Goal: Task Accomplishment & Management: Manage account settings

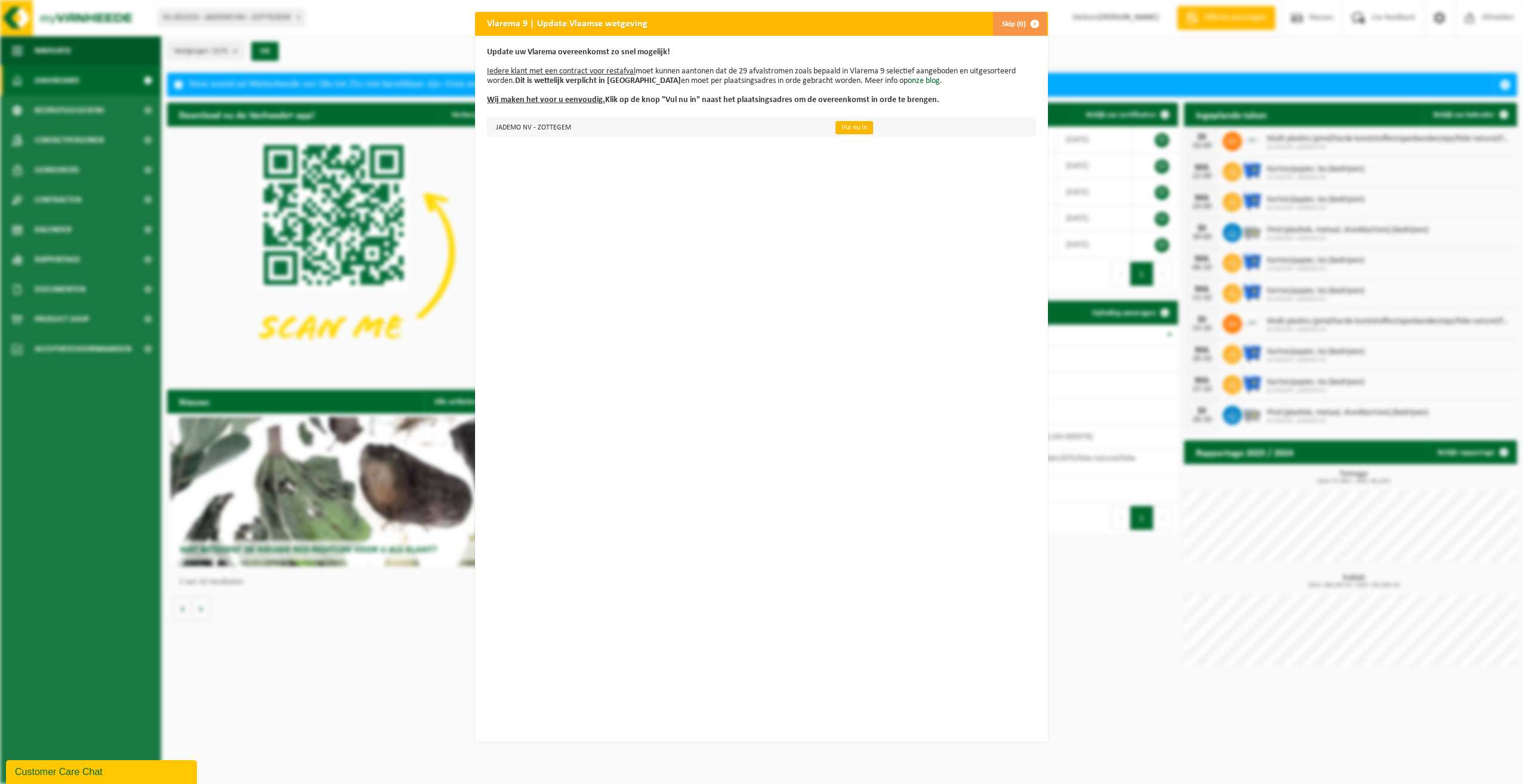
click at [837, 125] on link "Vul nu in" at bounding box center [854, 128] width 38 height 13
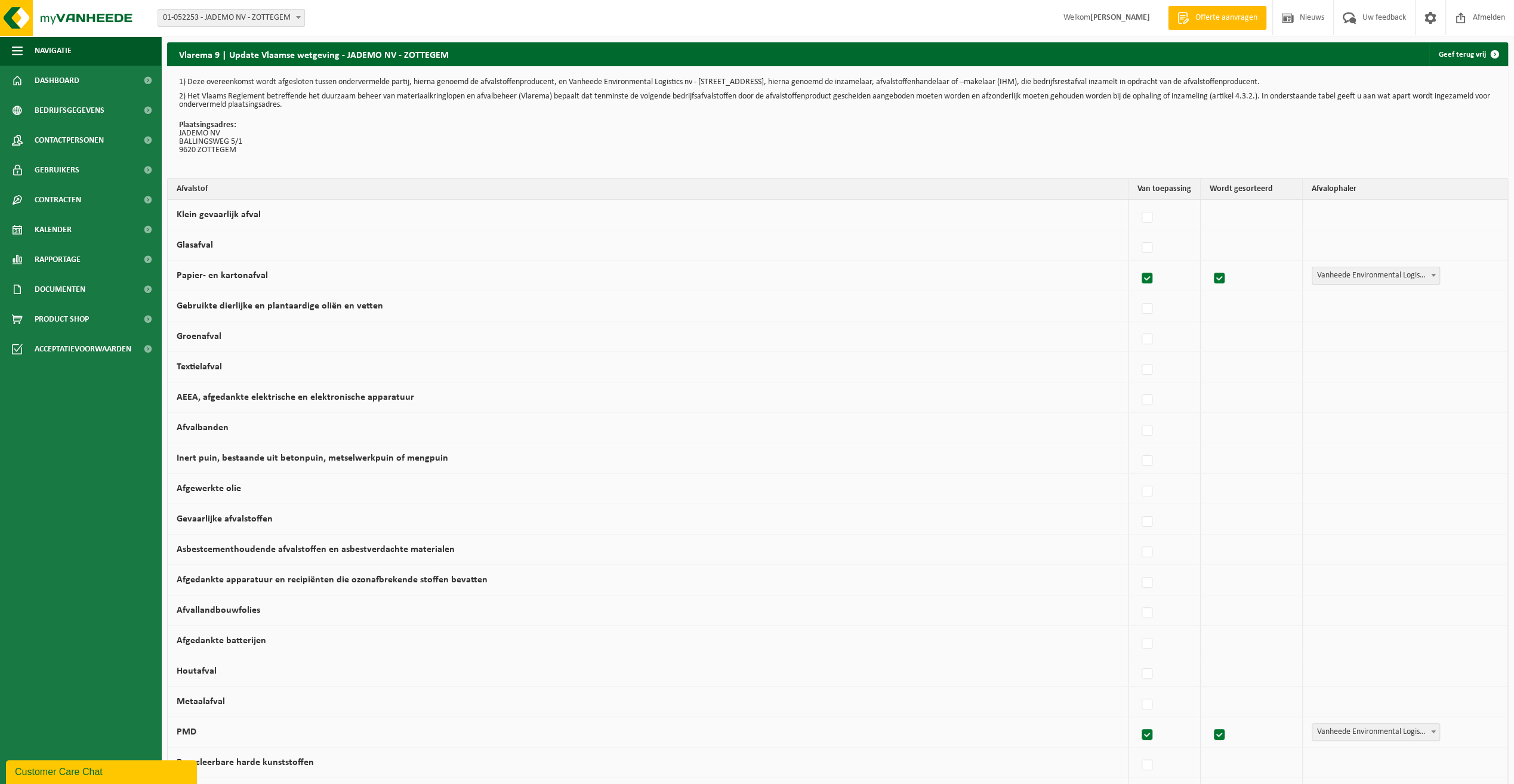
scroll to position [60, 0]
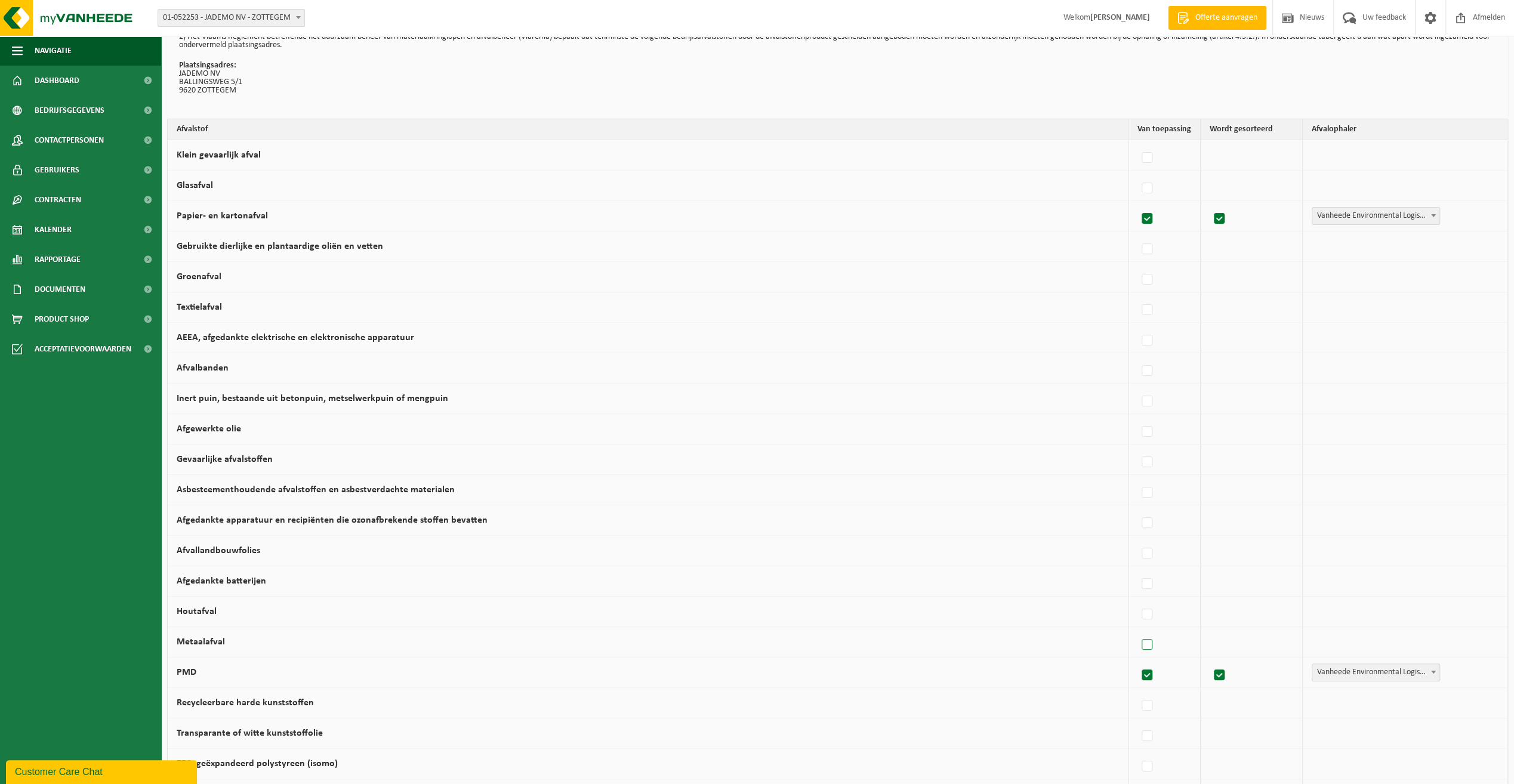
click at [1140, 637] on label at bounding box center [1147, 645] width 17 height 18
click at [1138, 630] on input "Metaalafval" at bounding box center [1137, 630] width 1 height 1
checkbox input "true"
click at [1139, 577] on label at bounding box center [1145, 584] width 17 height 18
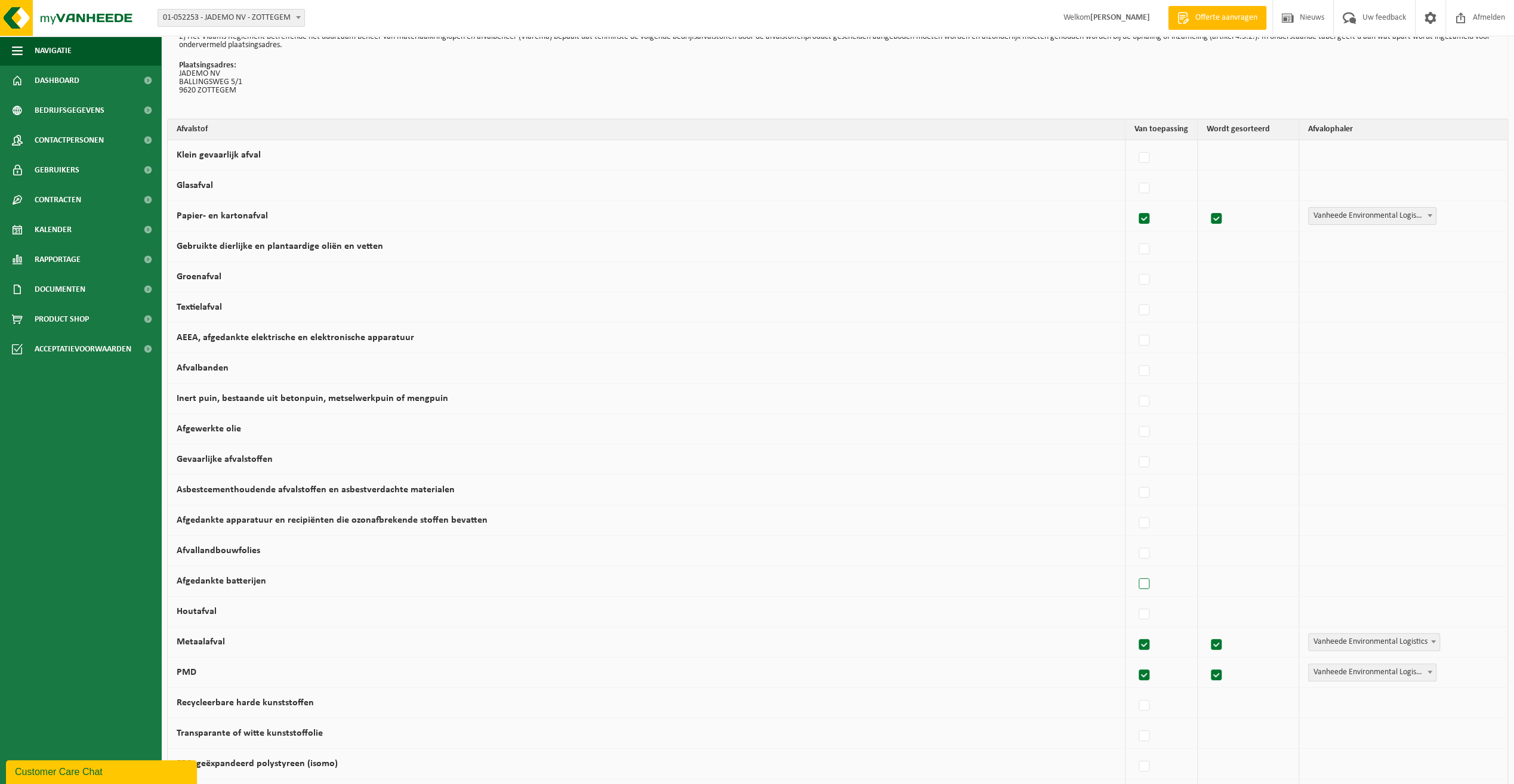
click at [1134, 569] on input "Afgedankte batterijen" at bounding box center [1134, 569] width 1 height 1
checkbox input "true"
click at [1137, 460] on label at bounding box center [1145, 462] width 17 height 18
click at [1134, 447] on input "Gevaarlijke afvalstoffen" at bounding box center [1134, 447] width 1 height 1
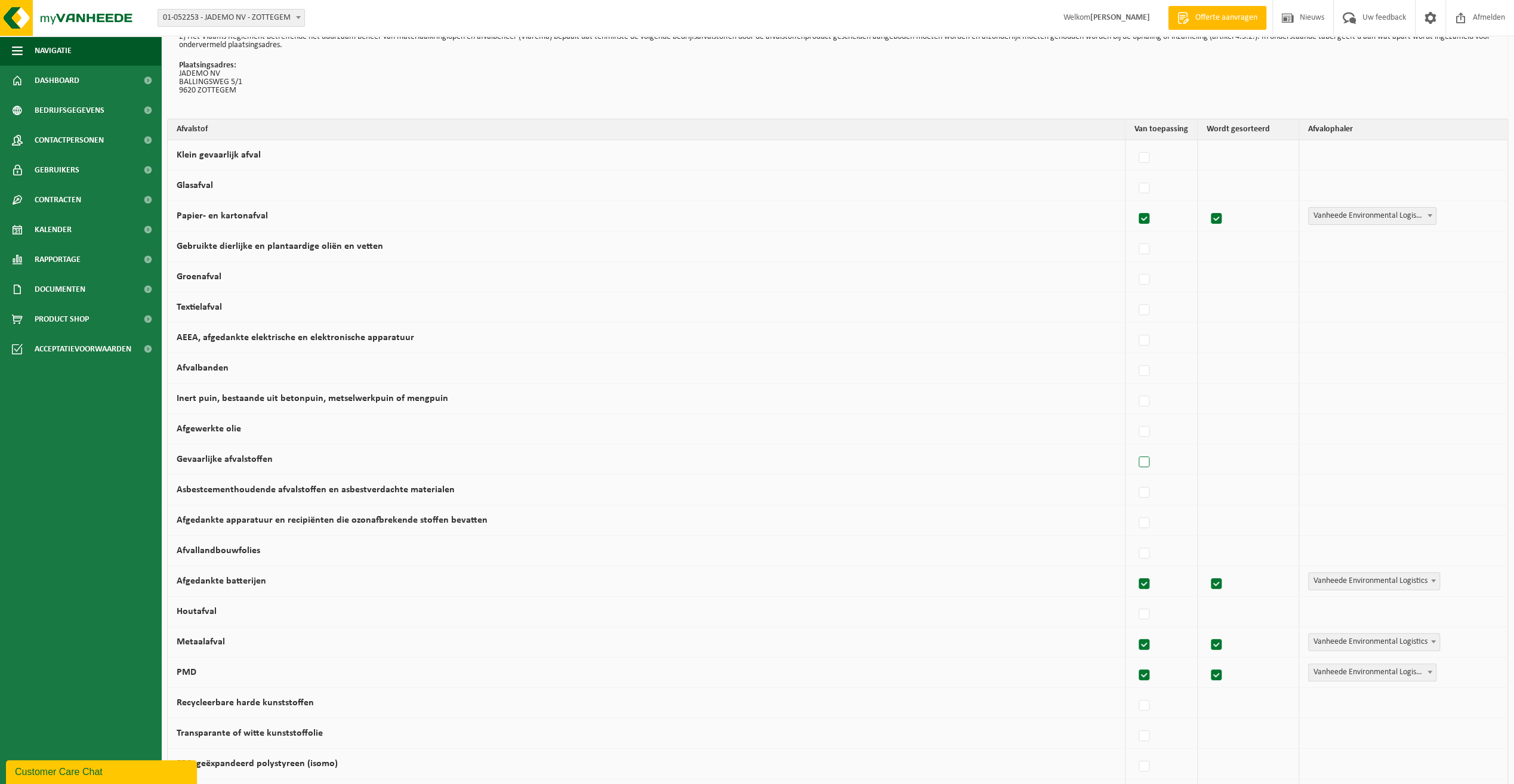
checkbox input "true"
click at [1137, 429] on label at bounding box center [1145, 432] width 17 height 18
click at [1134, 417] on input "Afgewerkte olie" at bounding box center [1134, 417] width 1 height 1
checkbox input "true"
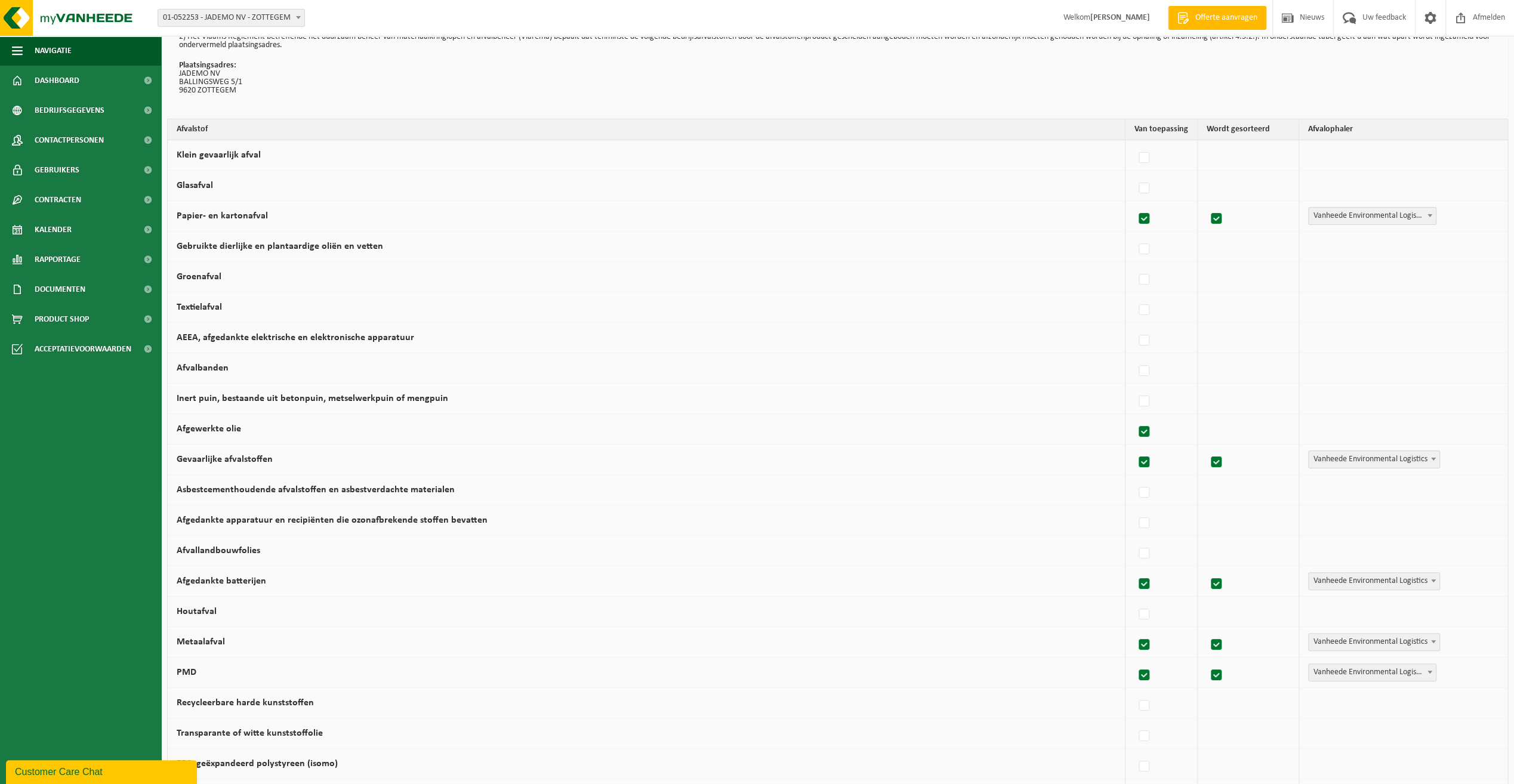
checkbox input "true"
click at [1138, 339] on label at bounding box center [1145, 340] width 17 height 18
click at [1134, 326] on input "AEEA, afgedankte elektrische en elektronische apparatuur" at bounding box center [1134, 325] width 1 height 1
checkbox input "true"
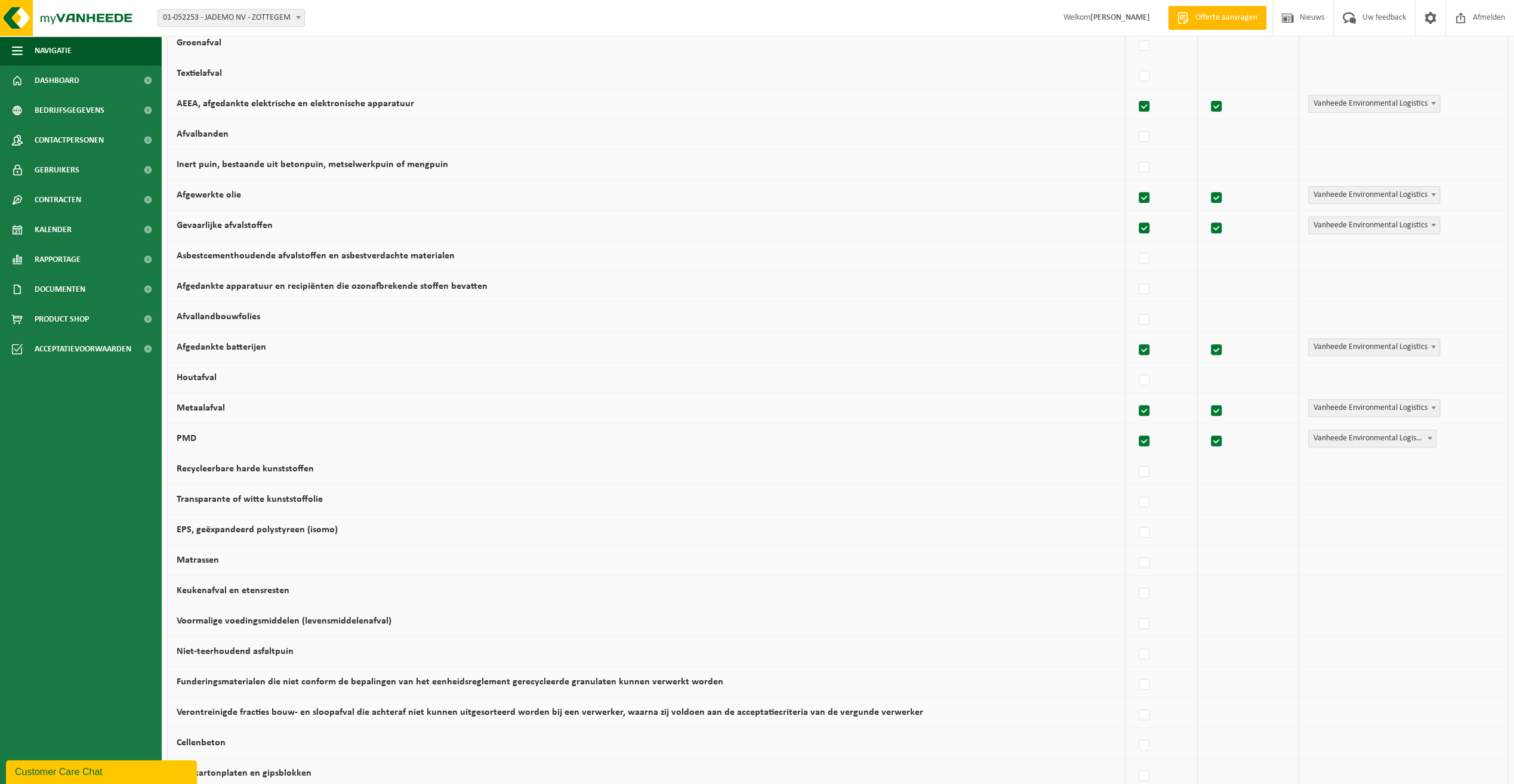
scroll to position [298, 0]
click at [1137, 466] on label at bounding box center [1145, 467] width 17 height 18
click at [1134, 452] on input "Recycleerbare harde kunststoffen" at bounding box center [1134, 452] width 1 height 1
checkbox input "true"
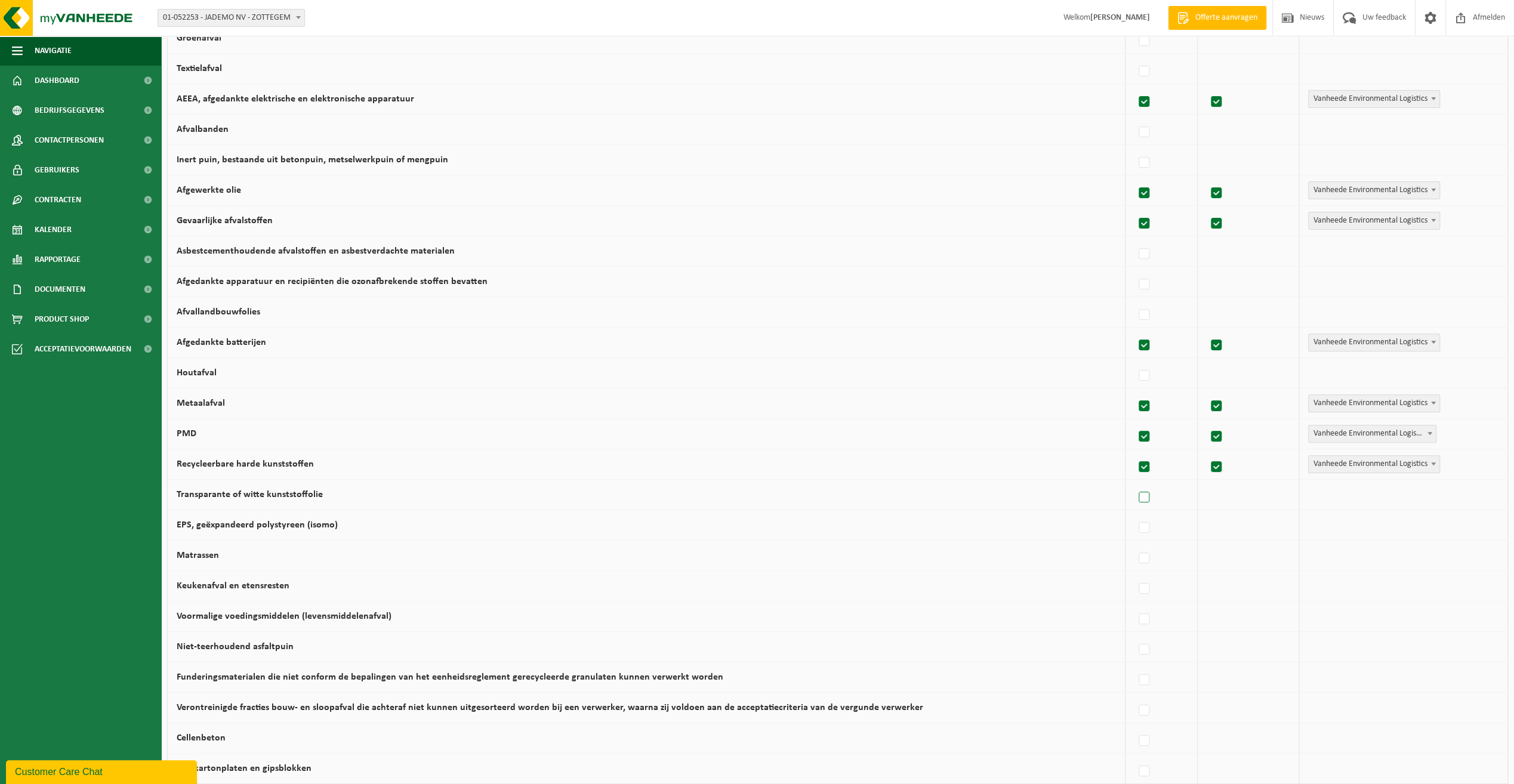
click at [1138, 494] on label at bounding box center [1145, 498] width 17 height 18
click at [1134, 482] on input "Transparante of witte kunststoffolie" at bounding box center [1134, 482] width 1 height 1
checkbox input "true"
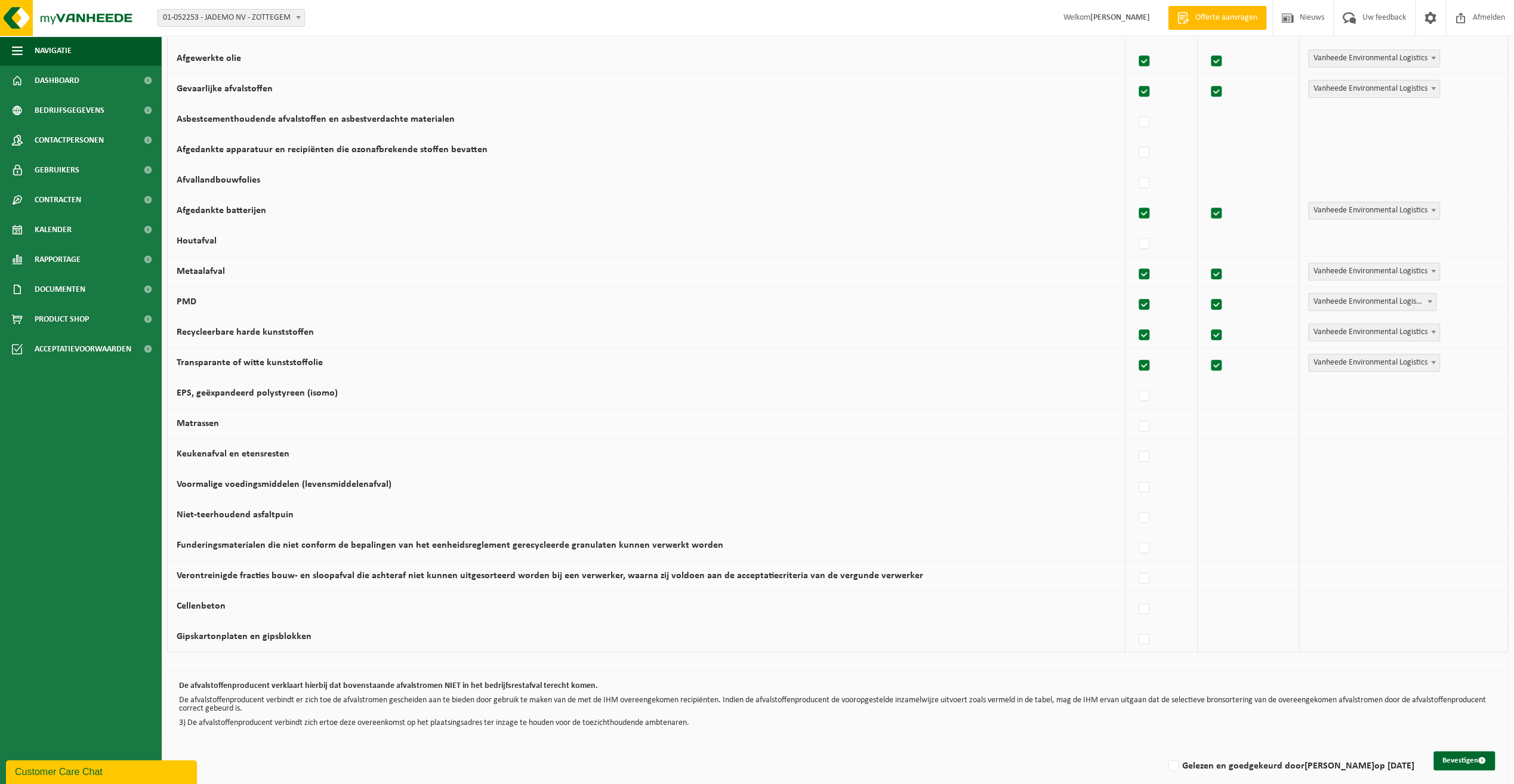
scroll to position [438, 0]
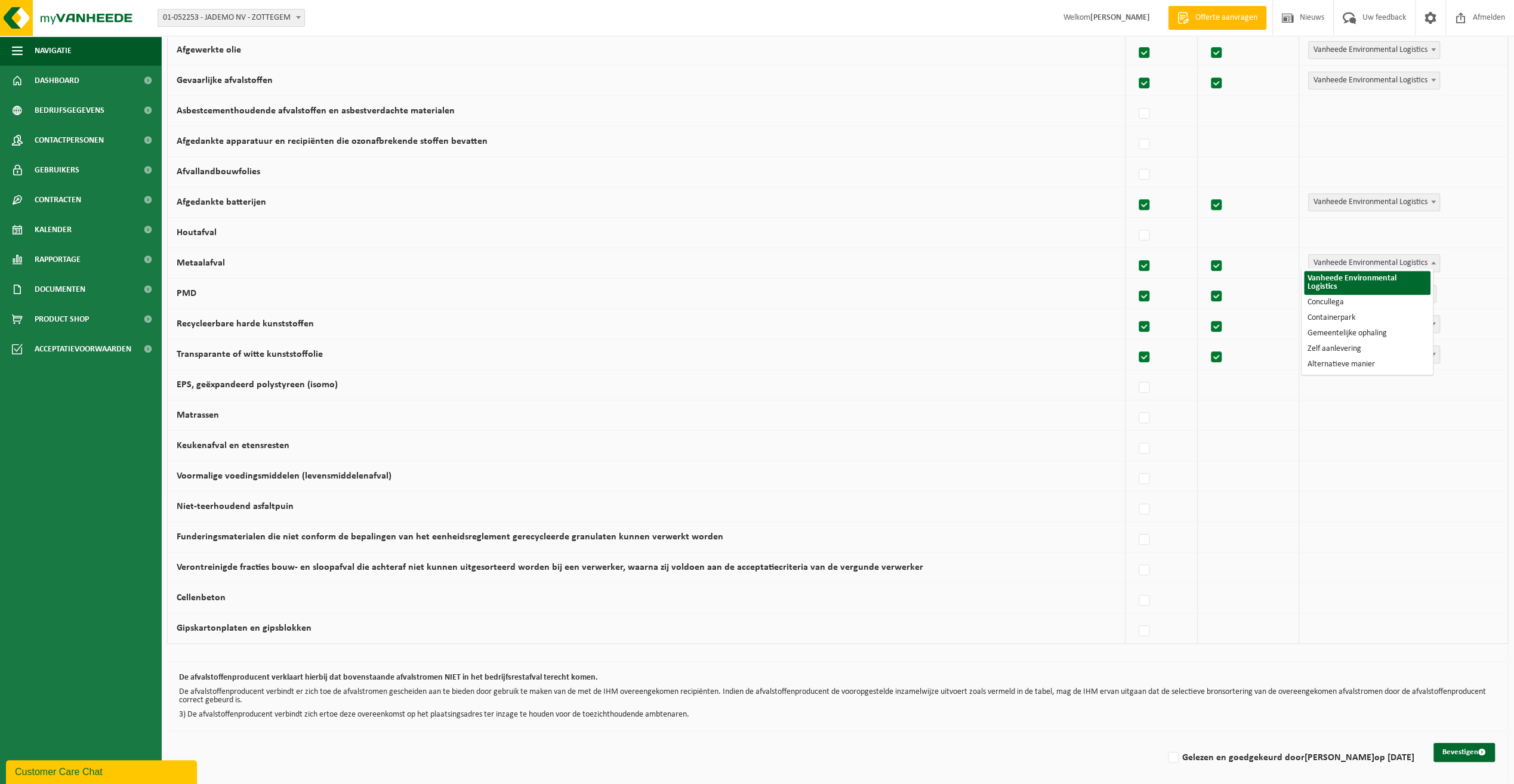
click at [1431, 261] on b at bounding box center [1434, 263] width 5 height 3
select select "Concullega"
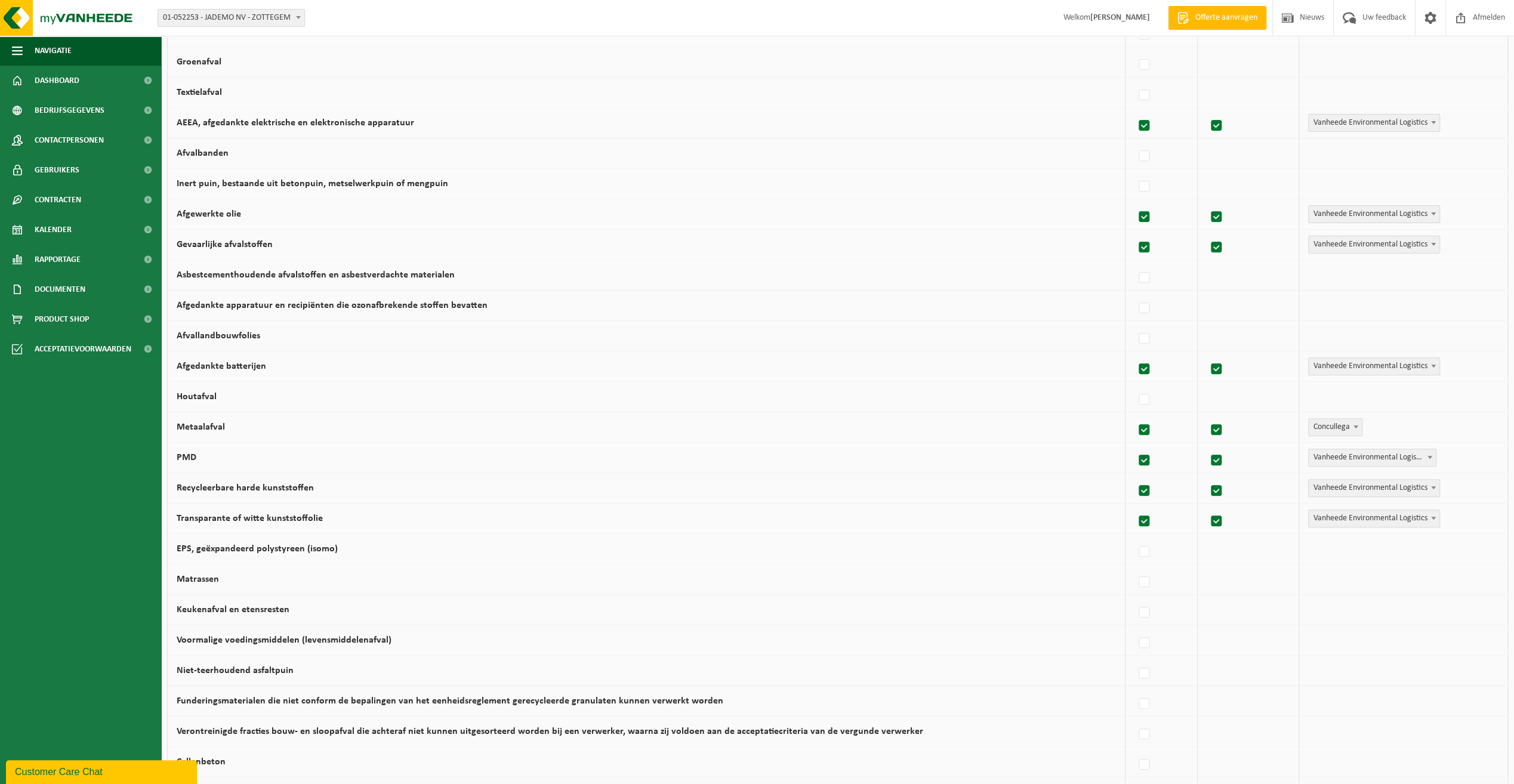
scroll to position [260, 0]
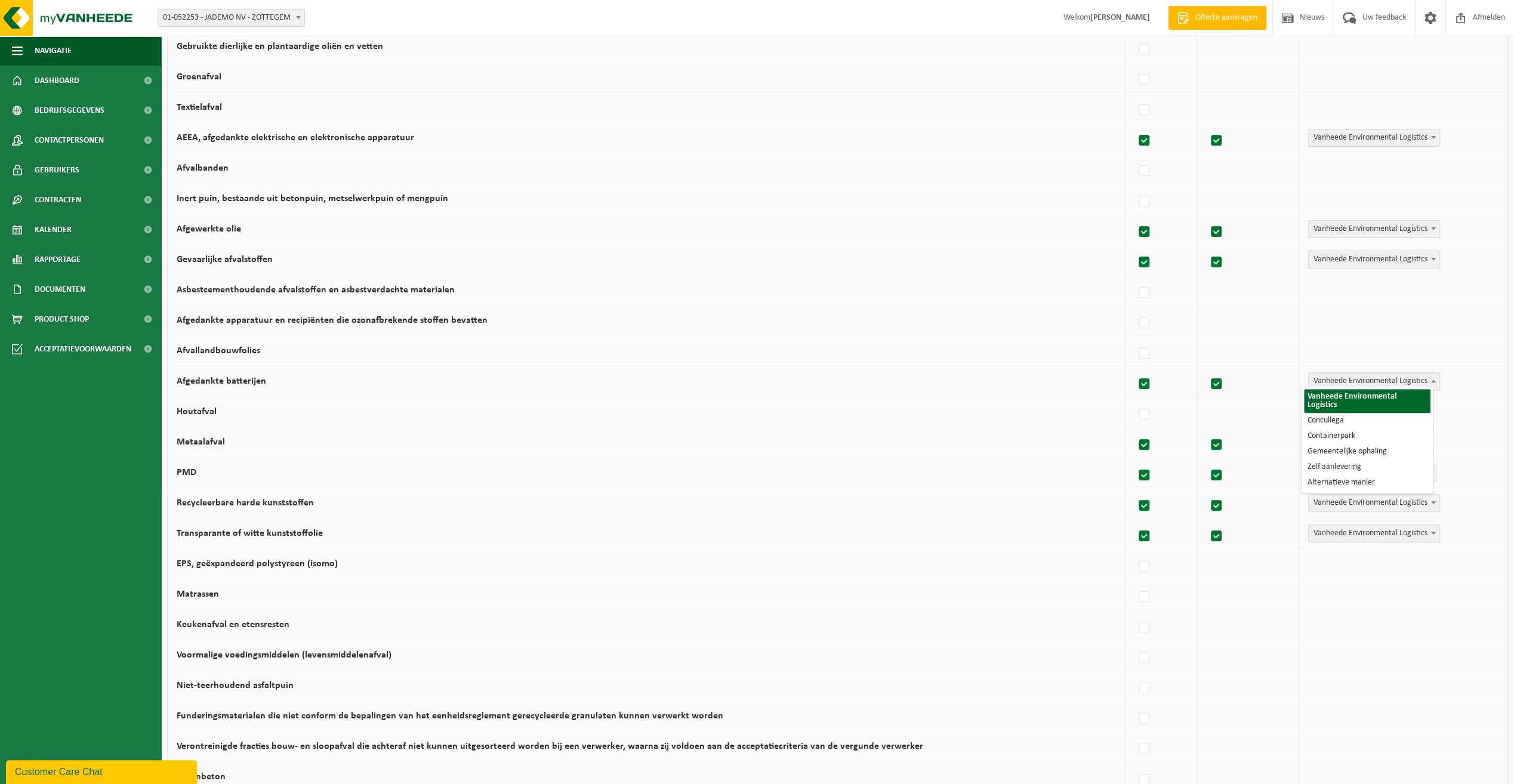
click at [1428, 373] on span at bounding box center [1434, 380] width 12 height 15
select select "Concullega"
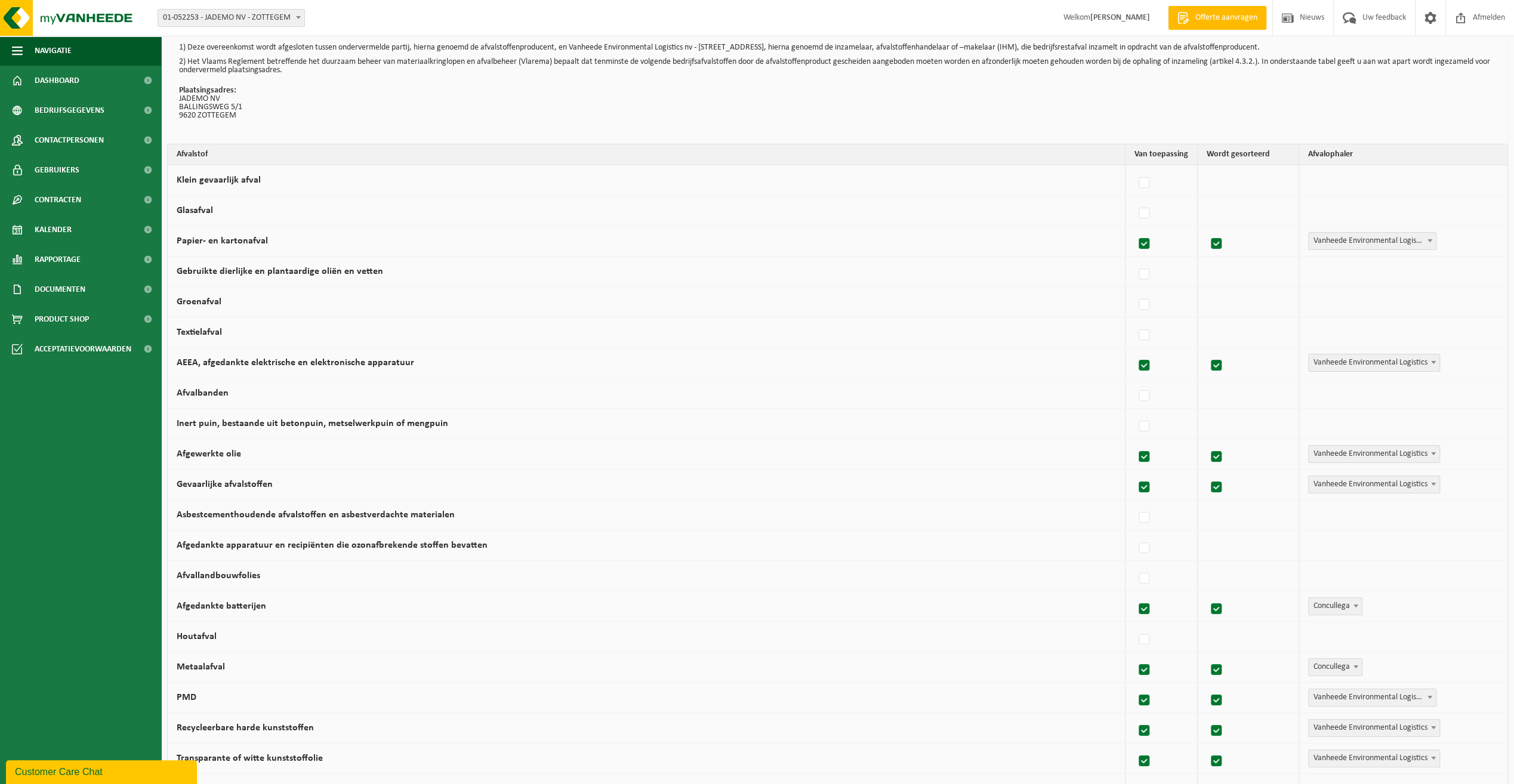
scroll to position [60, 0]
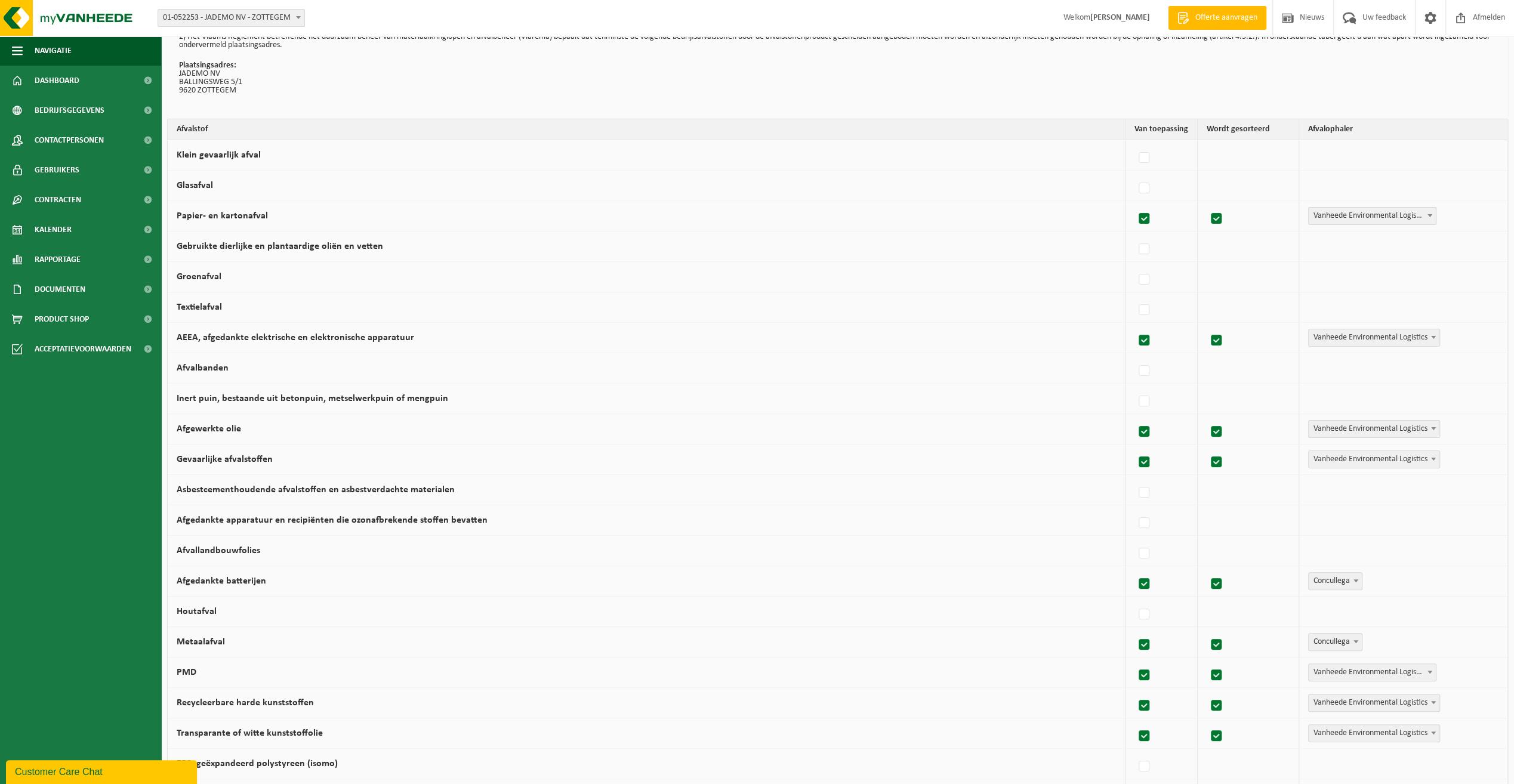
click at [1428, 337] on span at bounding box center [1434, 337] width 12 height 15
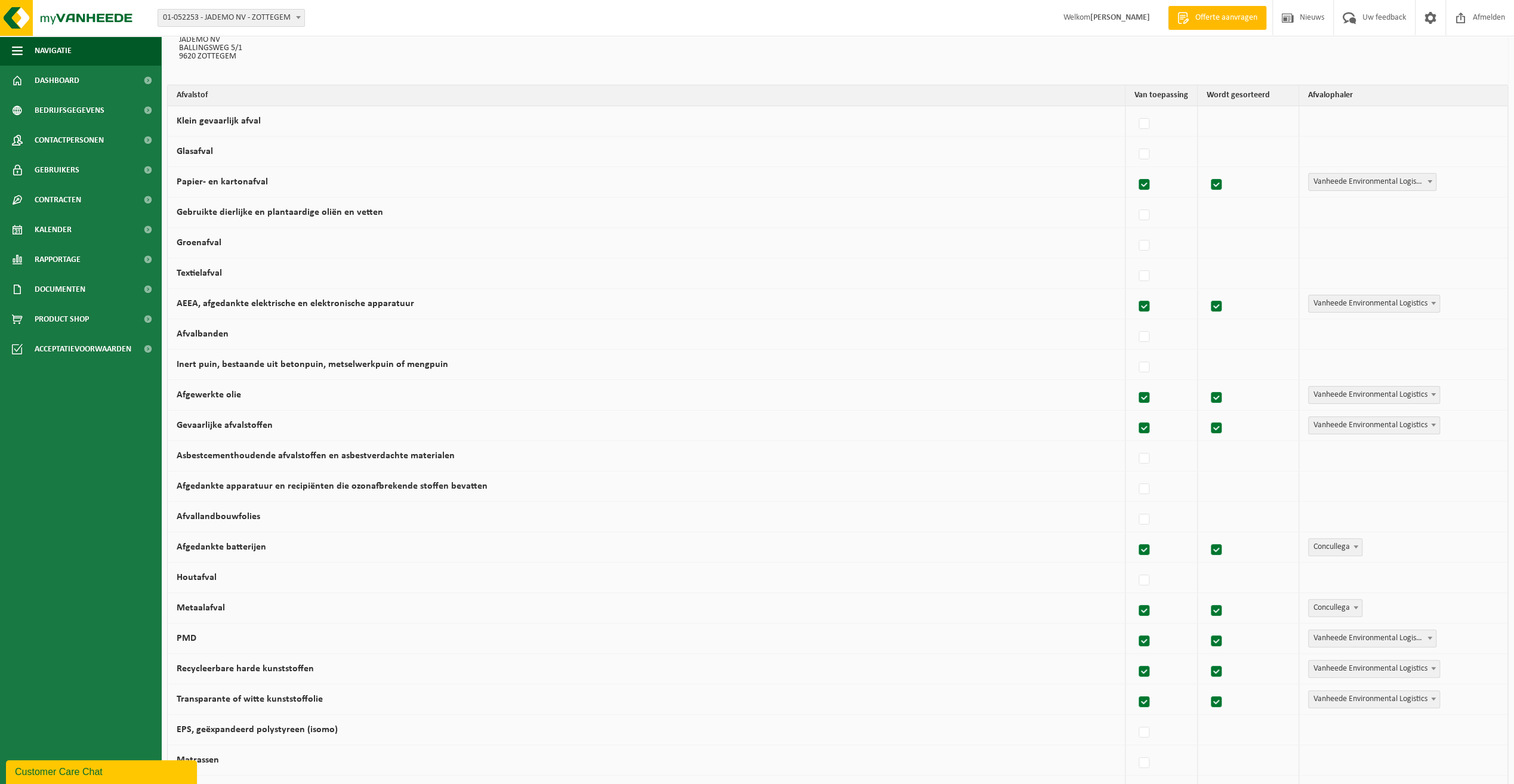
scroll to position [119, 0]
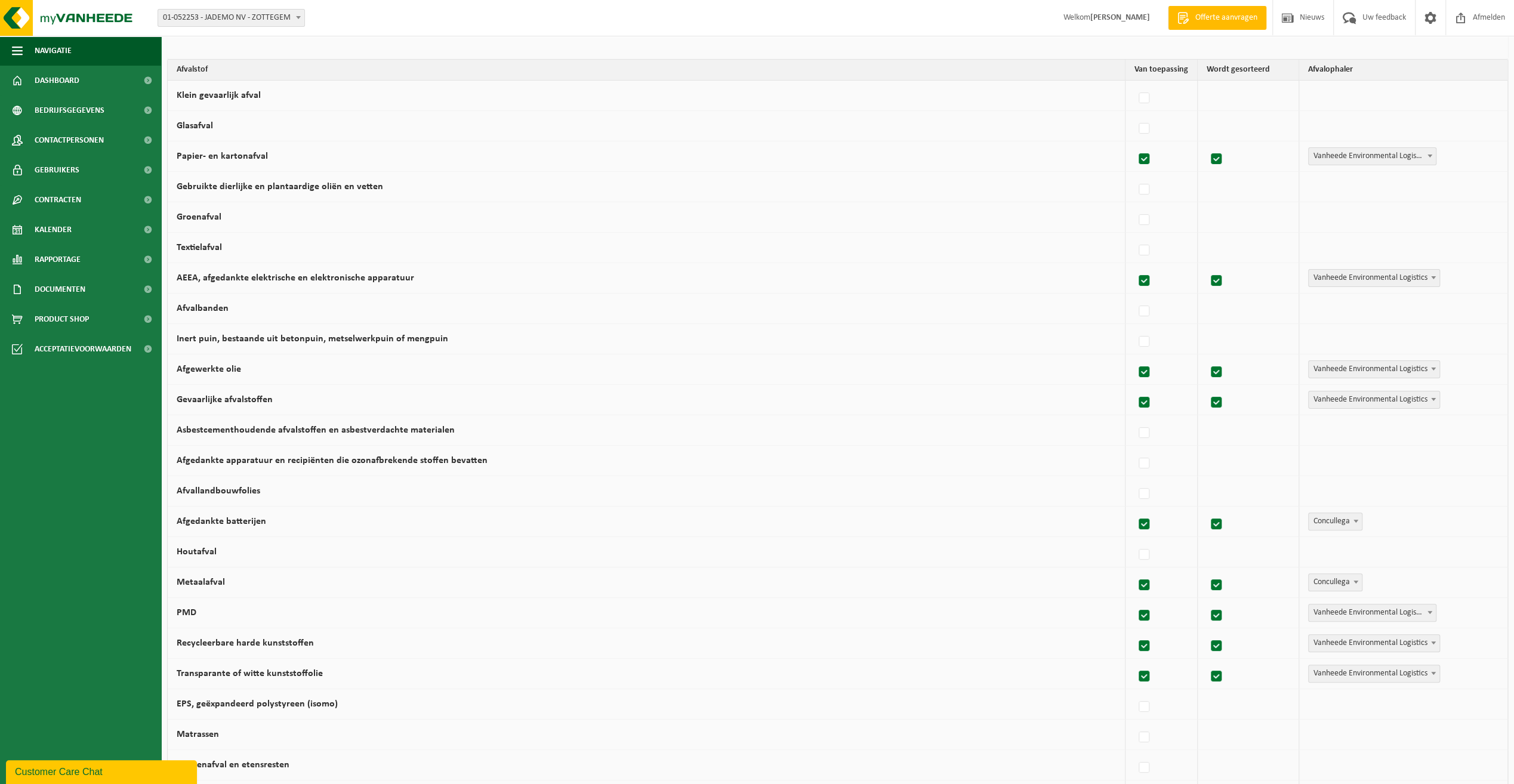
click at [1433, 372] on span at bounding box center [1434, 368] width 12 height 15
select select "Concullega"
click at [1428, 398] on span at bounding box center [1434, 399] width 12 height 15
click at [1439, 355] on td "Vanheede Environmental Logistics Concullega Containerpark Gemeentelijke ophalin…" at bounding box center [1403, 370] width 208 height 31
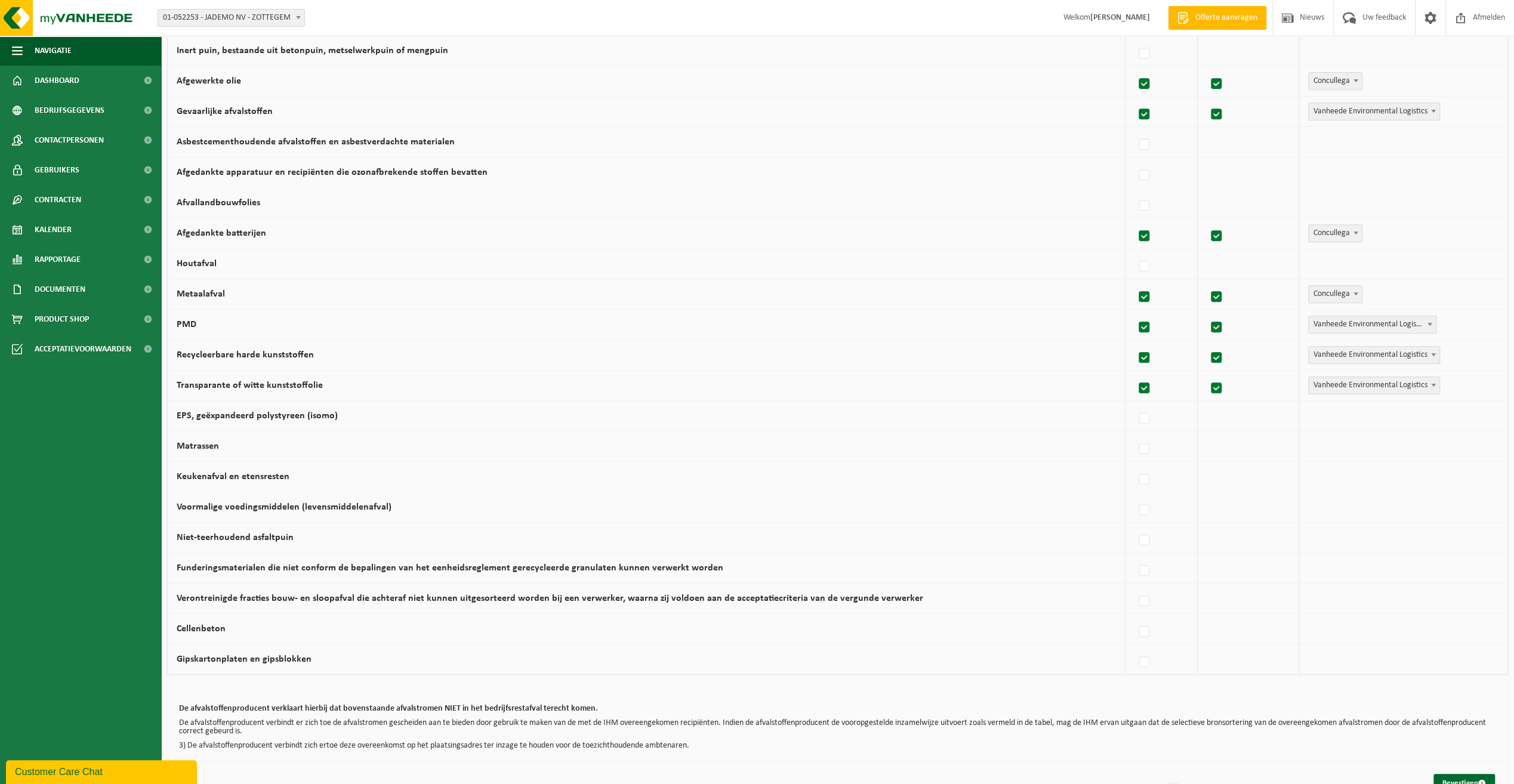
scroll to position [438, 0]
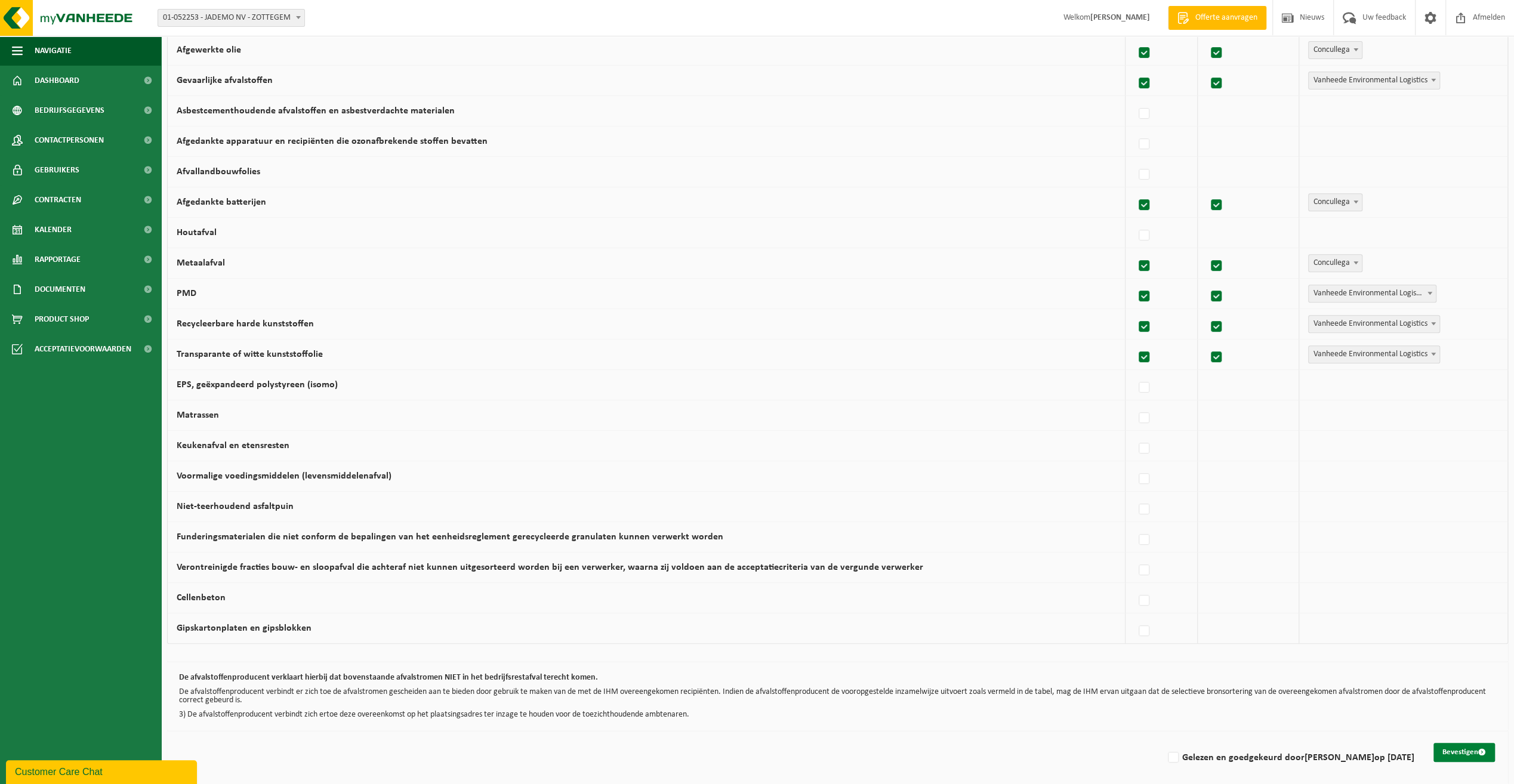
click at [1454, 744] on button "Bevestigen" at bounding box center [1464, 753] width 61 height 19
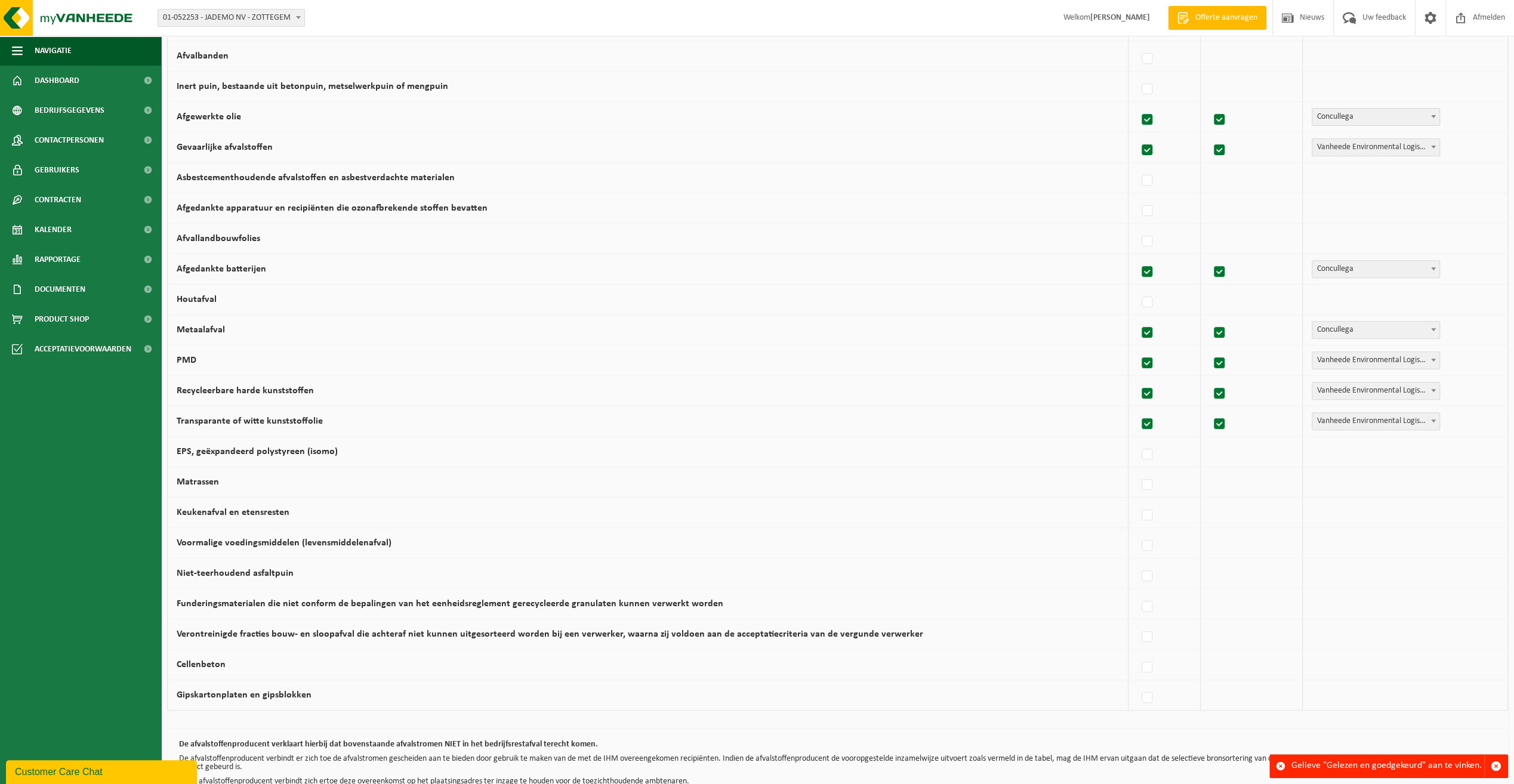
scroll to position [438, 0]
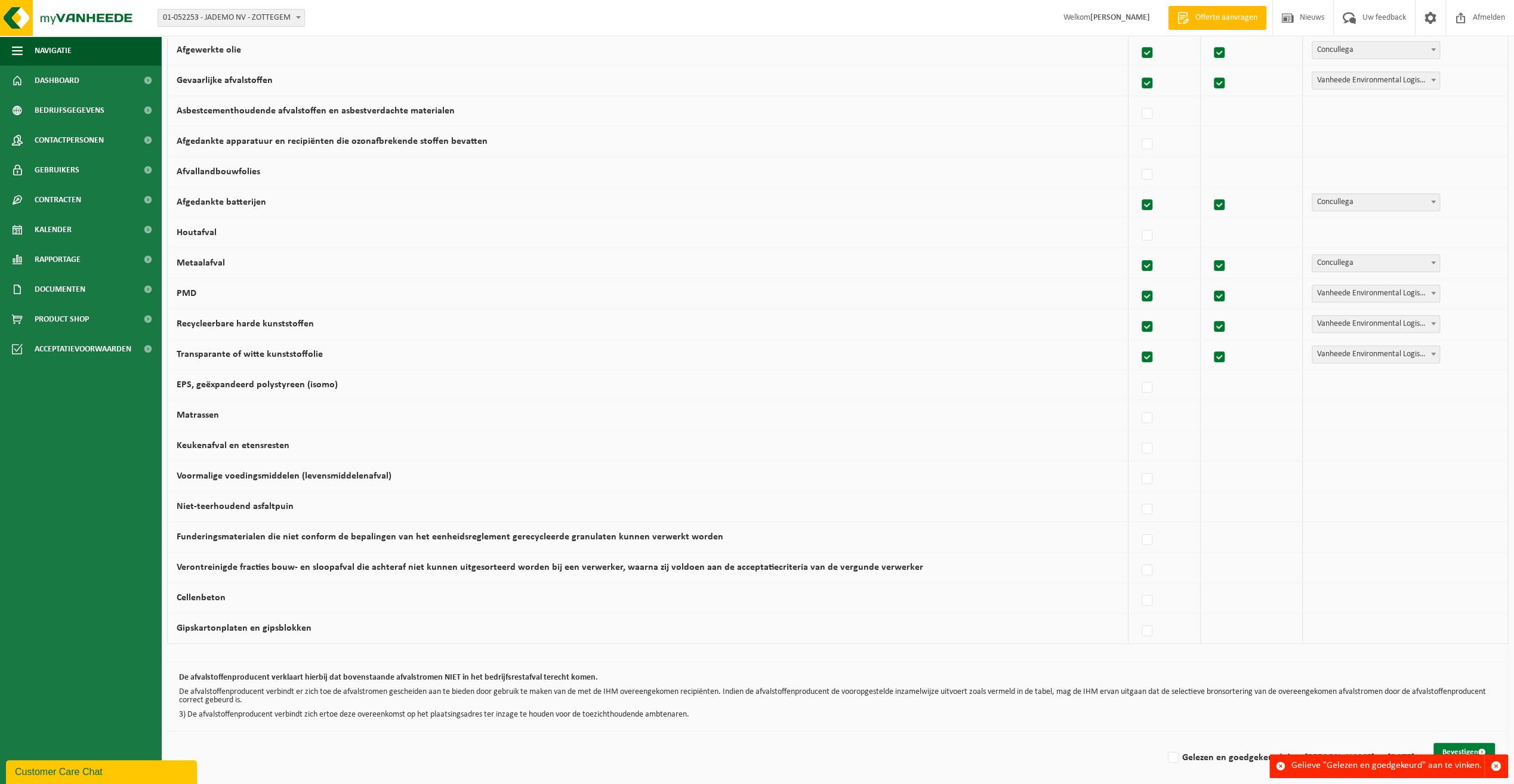
click at [1446, 745] on button "Bevestigen" at bounding box center [1464, 753] width 61 height 19
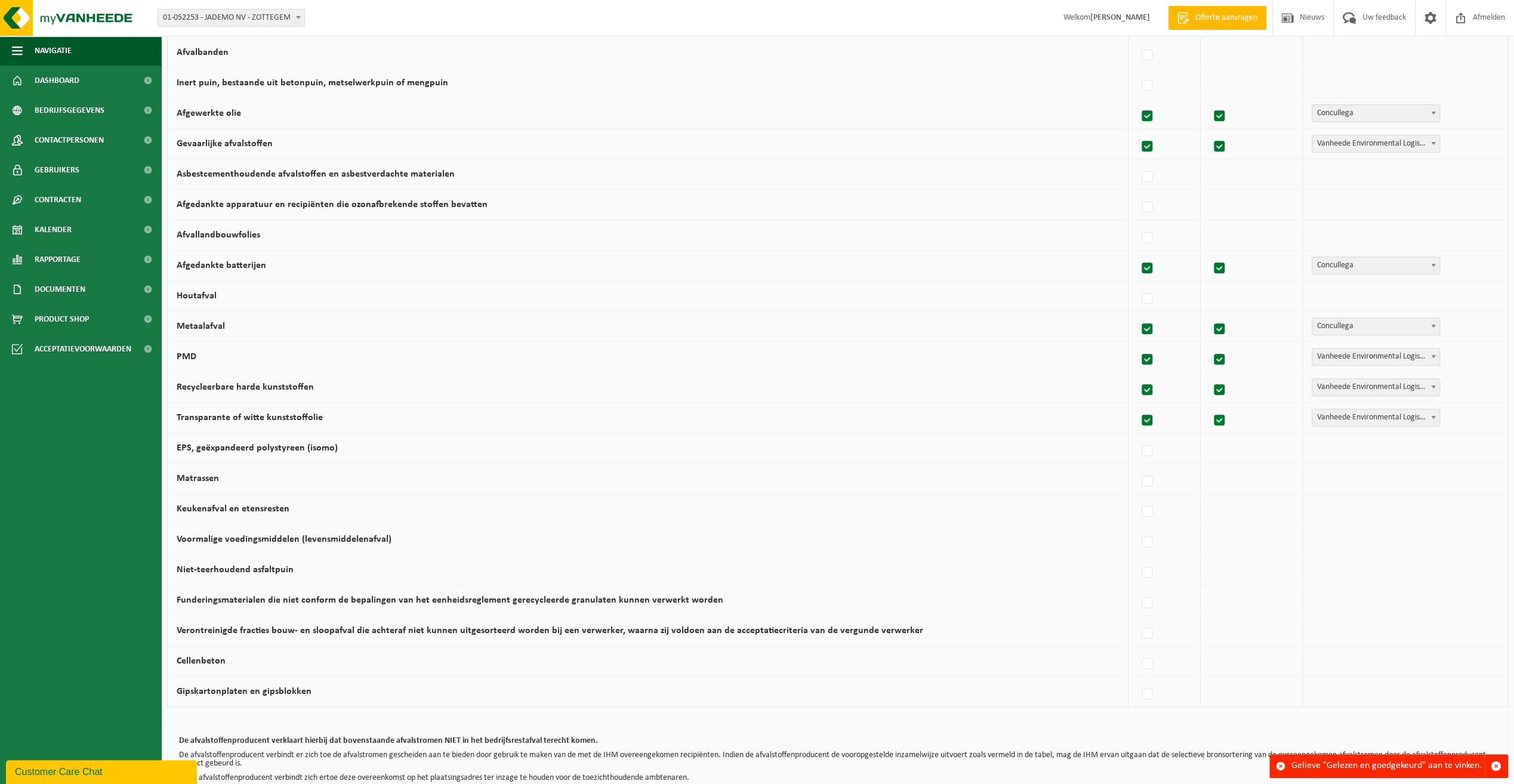
scroll to position [438, 0]
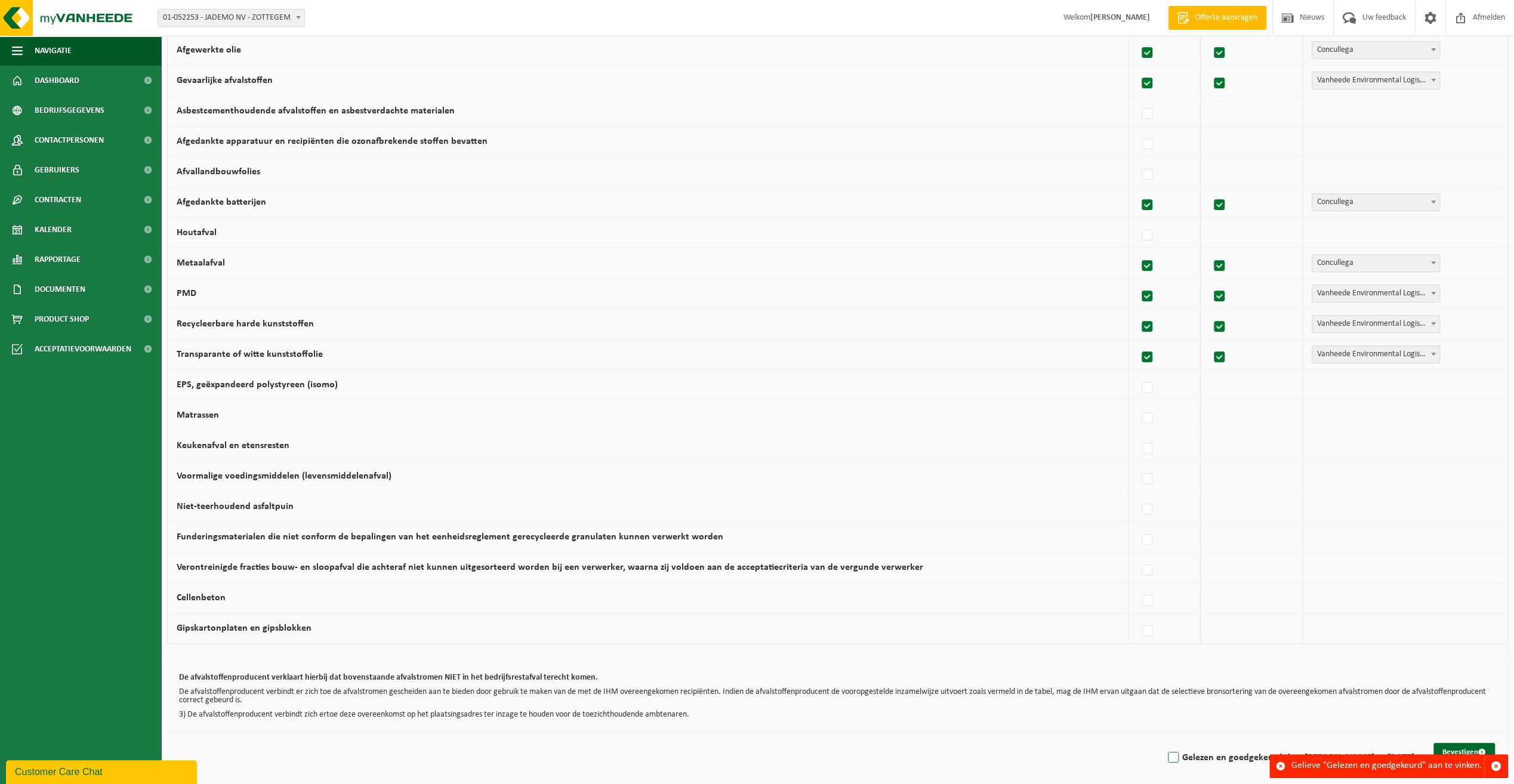
drag, startPoint x: 1158, startPoint y: 749, endPoint x: 1165, endPoint y: 748, distance: 7.1
click at [1158, 749] on div "Bevestigen Gelezen en goedgekeurd door David De Moor op 16/09/25" at bounding box center [837, 757] width 1341 height 54
click at [1169, 749] on label "Gelezen en goedgekeurd door David De Moor op 16/09/25" at bounding box center [1290, 757] width 249 height 18
click at [1164, 743] on input "Gelezen en goedgekeurd door David De Moor op 16/09/25" at bounding box center [1163, 742] width 1 height 1
checkbox input "true"
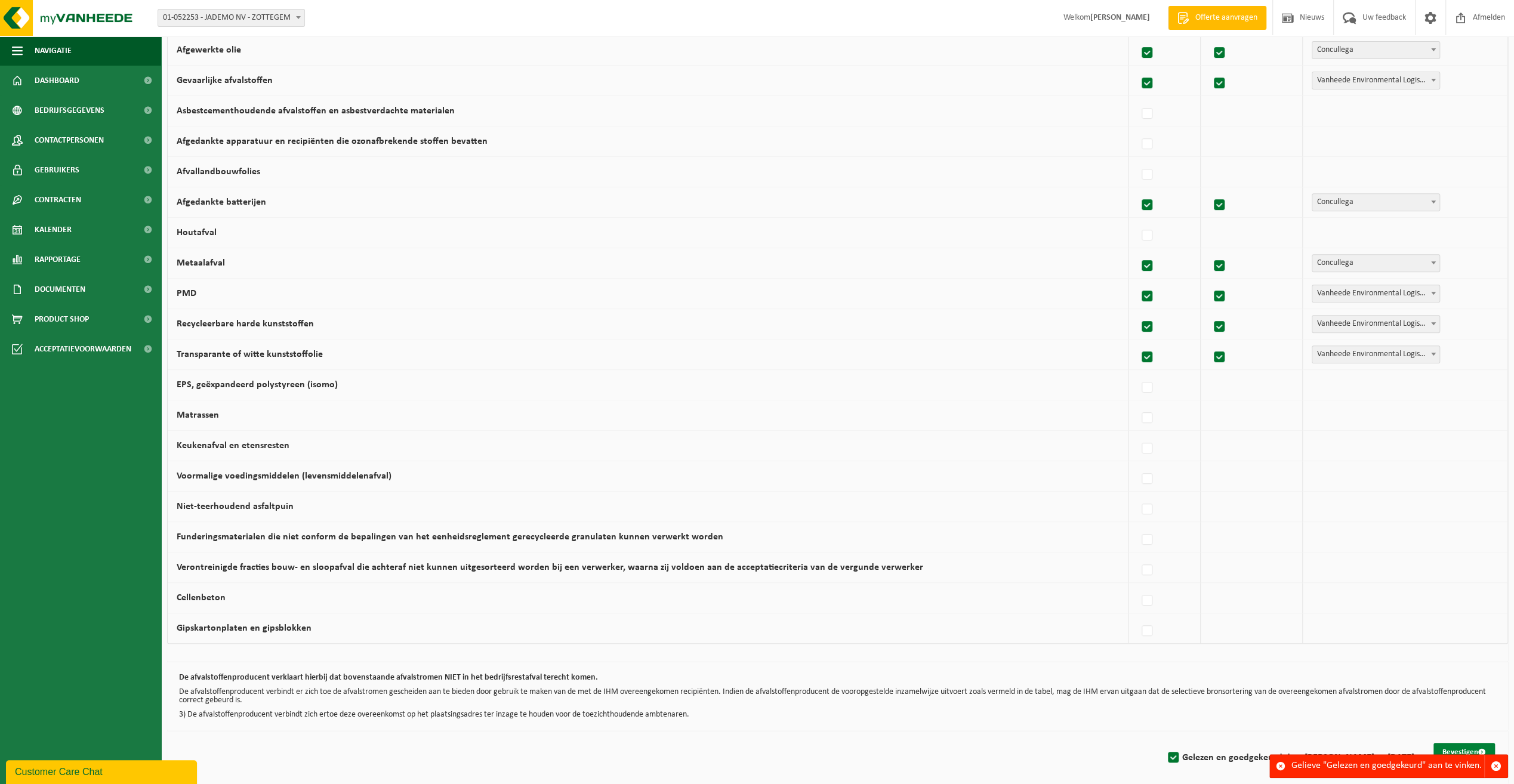
click at [1465, 743] on button "Bevestigen" at bounding box center [1464, 753] width 61 height 19
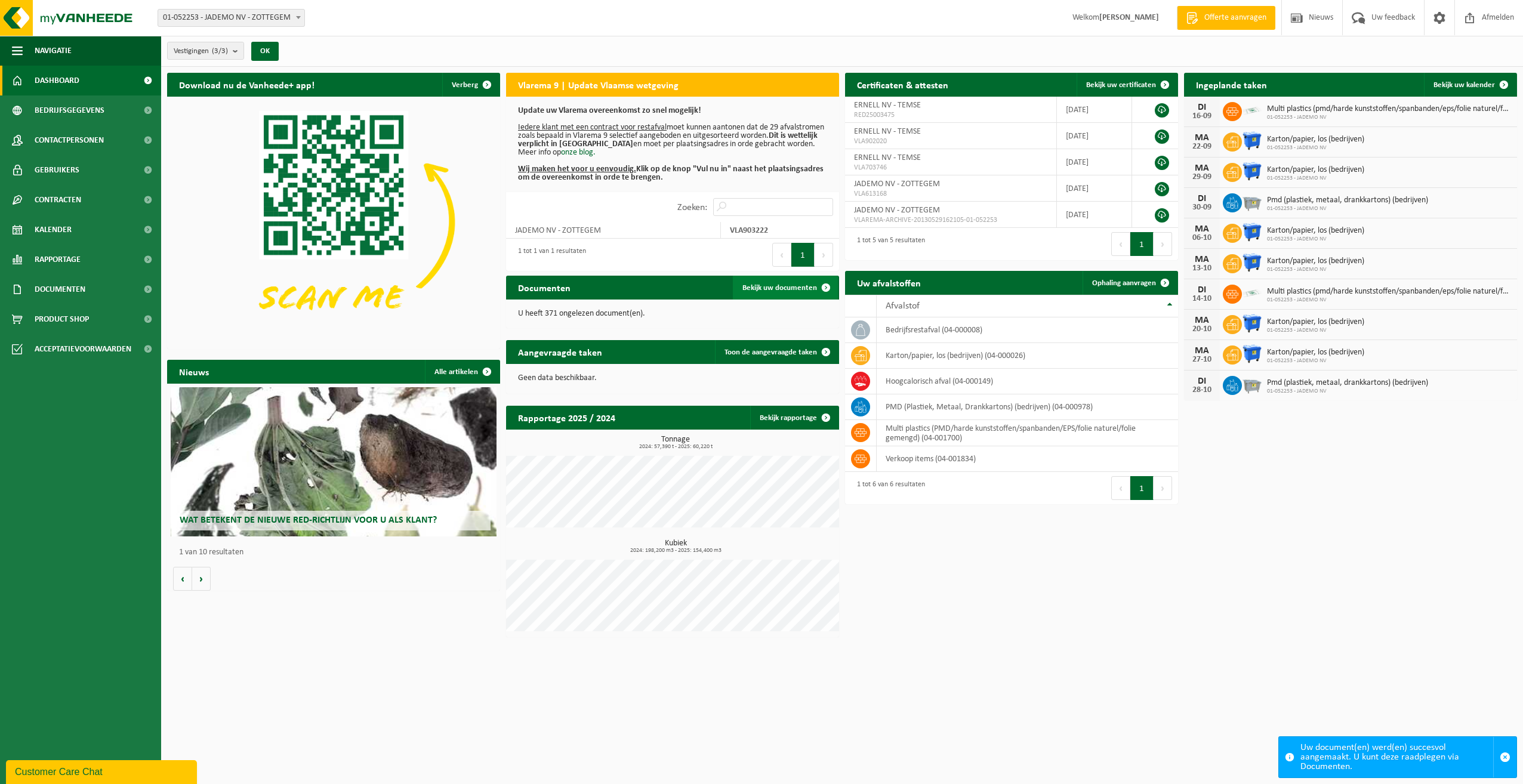
click at [782, 284] on span "Bekijk uw documenten" at bounding box center [780, 288] width 75 height 8
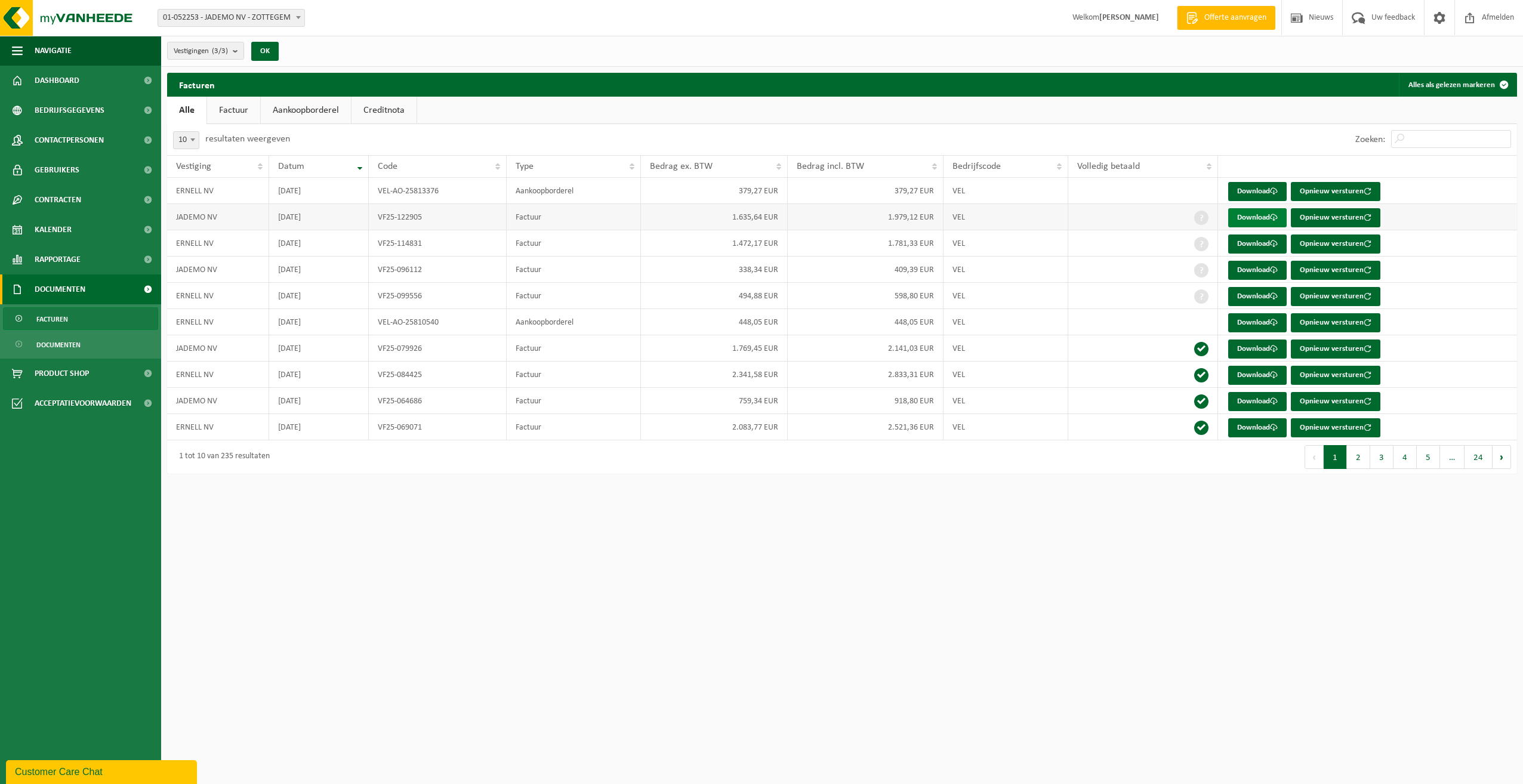
click at [1261, 219] on link "Download" at bounding box center [1258, 218] width 59 height 19
click at [233, 109] on link "Factuur" at bounding box center [233, 110] width 53 height 27
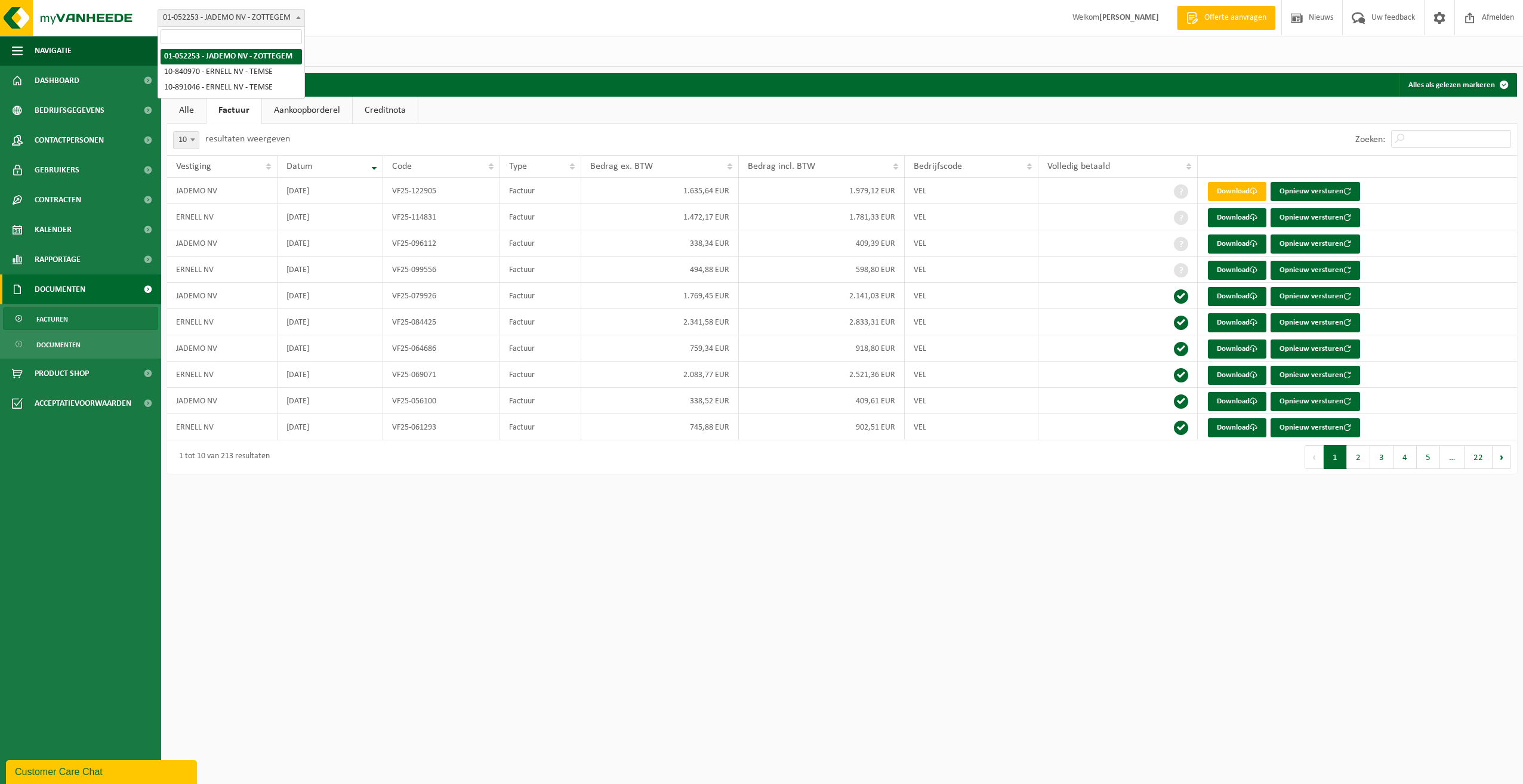
click at [292, 12] on span "01-052253 - JADEMO NV - ZOTTEGEM" at bounding box center [232, 18] width 146 height 17
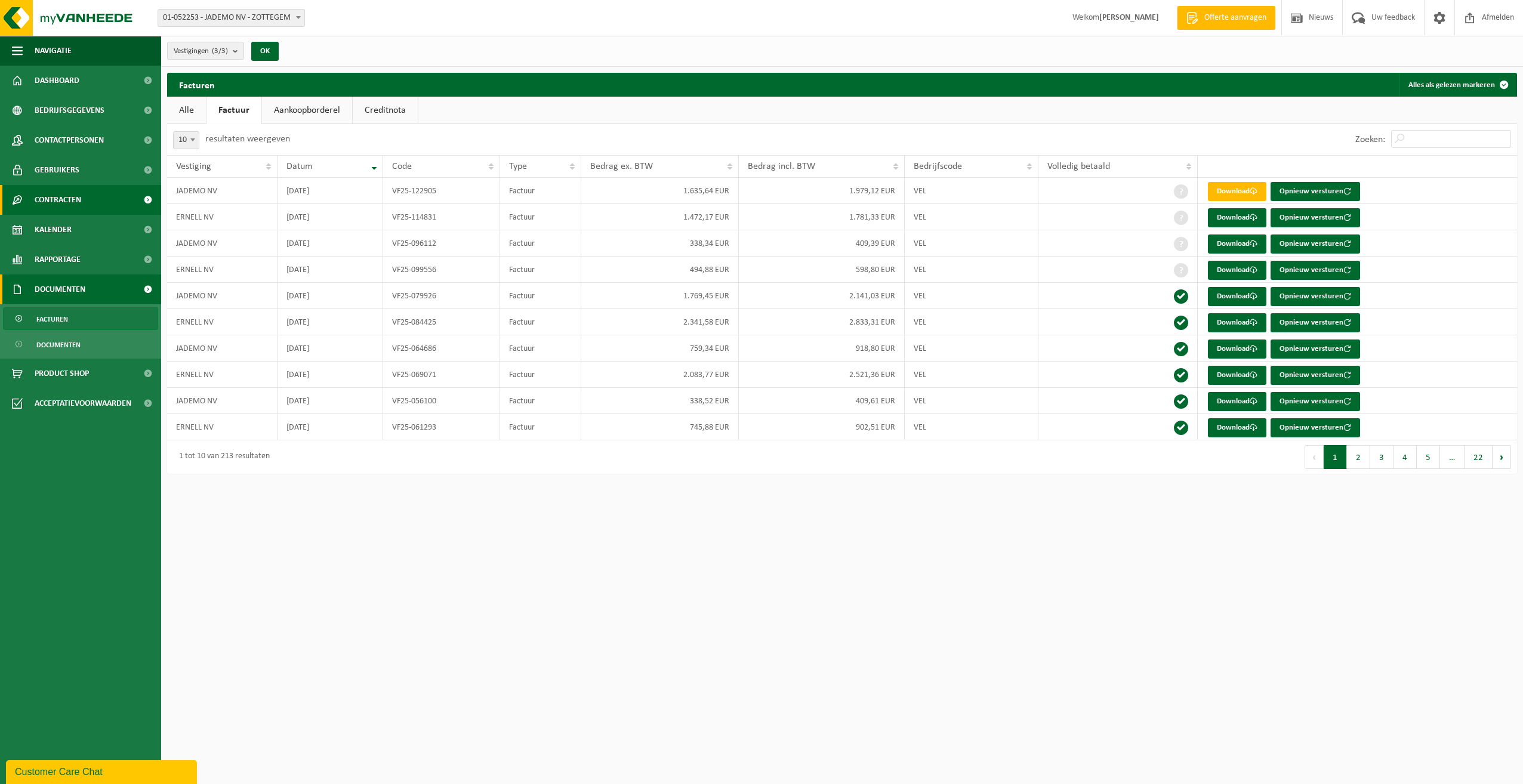
click at [48, 195] on span "Contracten" at bounding box center [58, 199] width 47 height 30
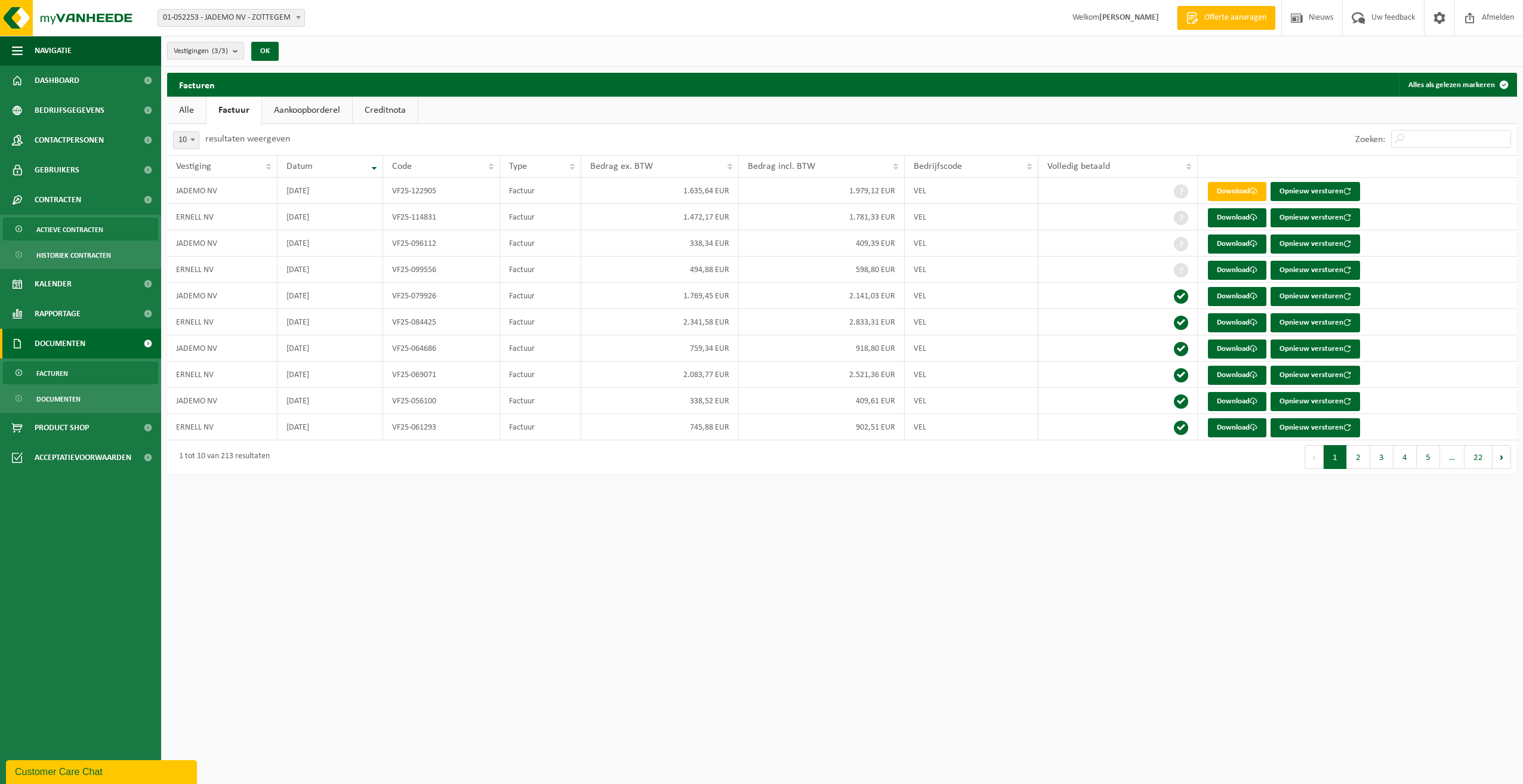
click at [59, 225] on span "Actieve contracten" at bounding box center [69, 230] width 67 height 23
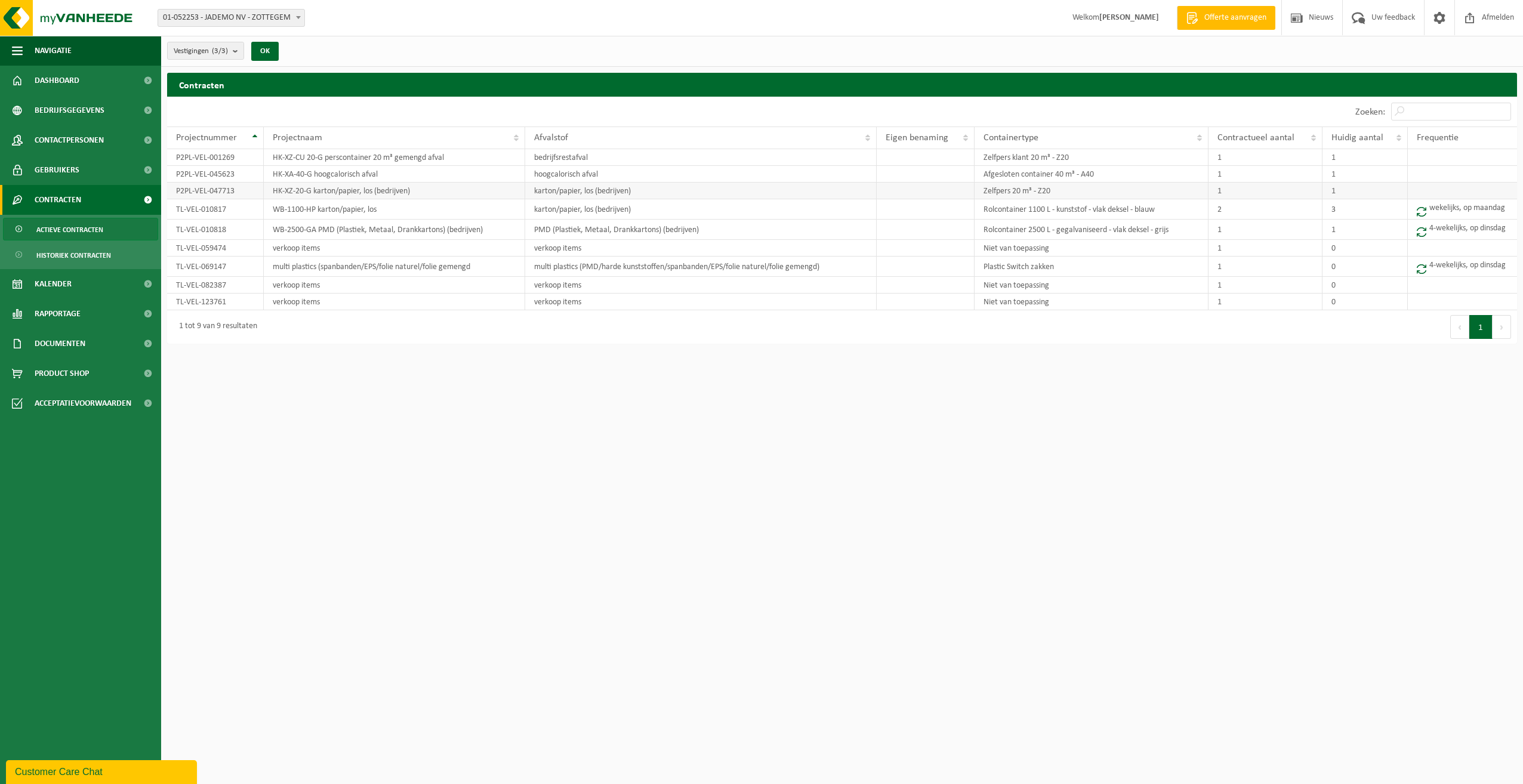
click at [319, 190] on td "HK-XZ-20-G karton/papier, los (bedrijven)" at bounding box center [394, 191] width 261 height 17
click at [77, 167] on span "Gebruikers" at bounding box center [57, 170] width 45 height 30
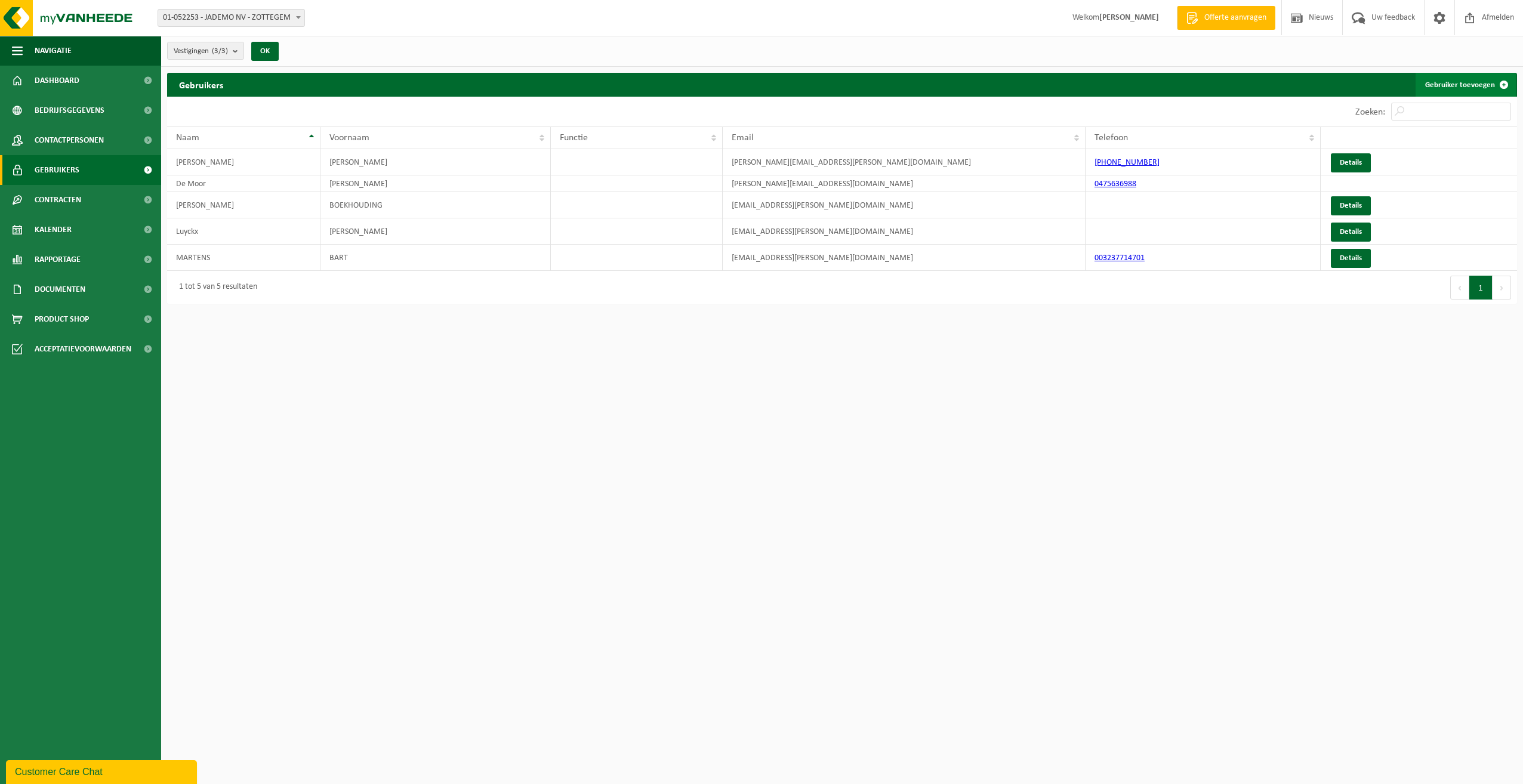
click at [1458, 80] on link "Gebruiker toevoegen" at bounding box center [1466, 85] width 101 height 24
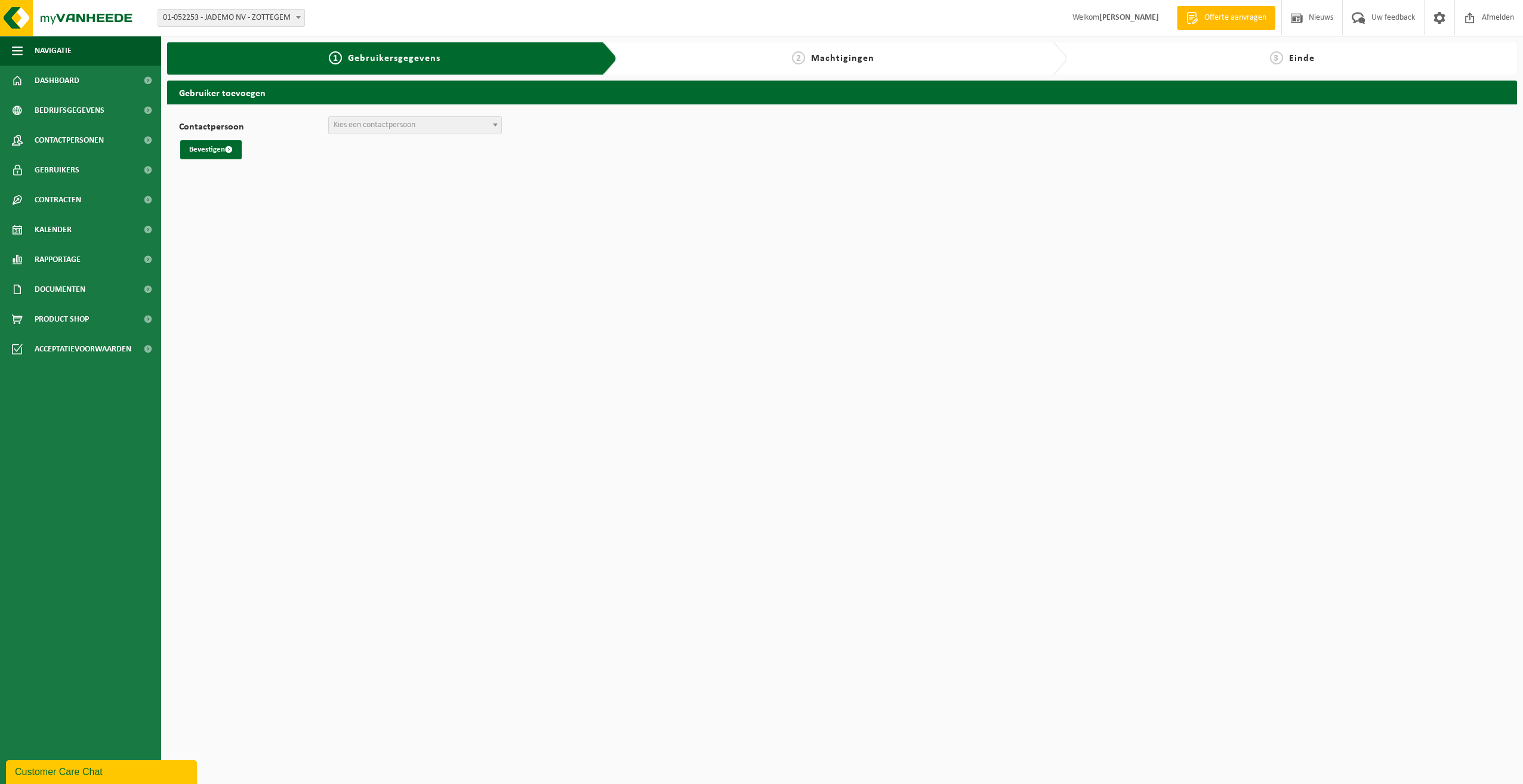
click at [380, 121] on span "Kies een contactpersoon" at bounding box center [375, 125] width 82 height 9
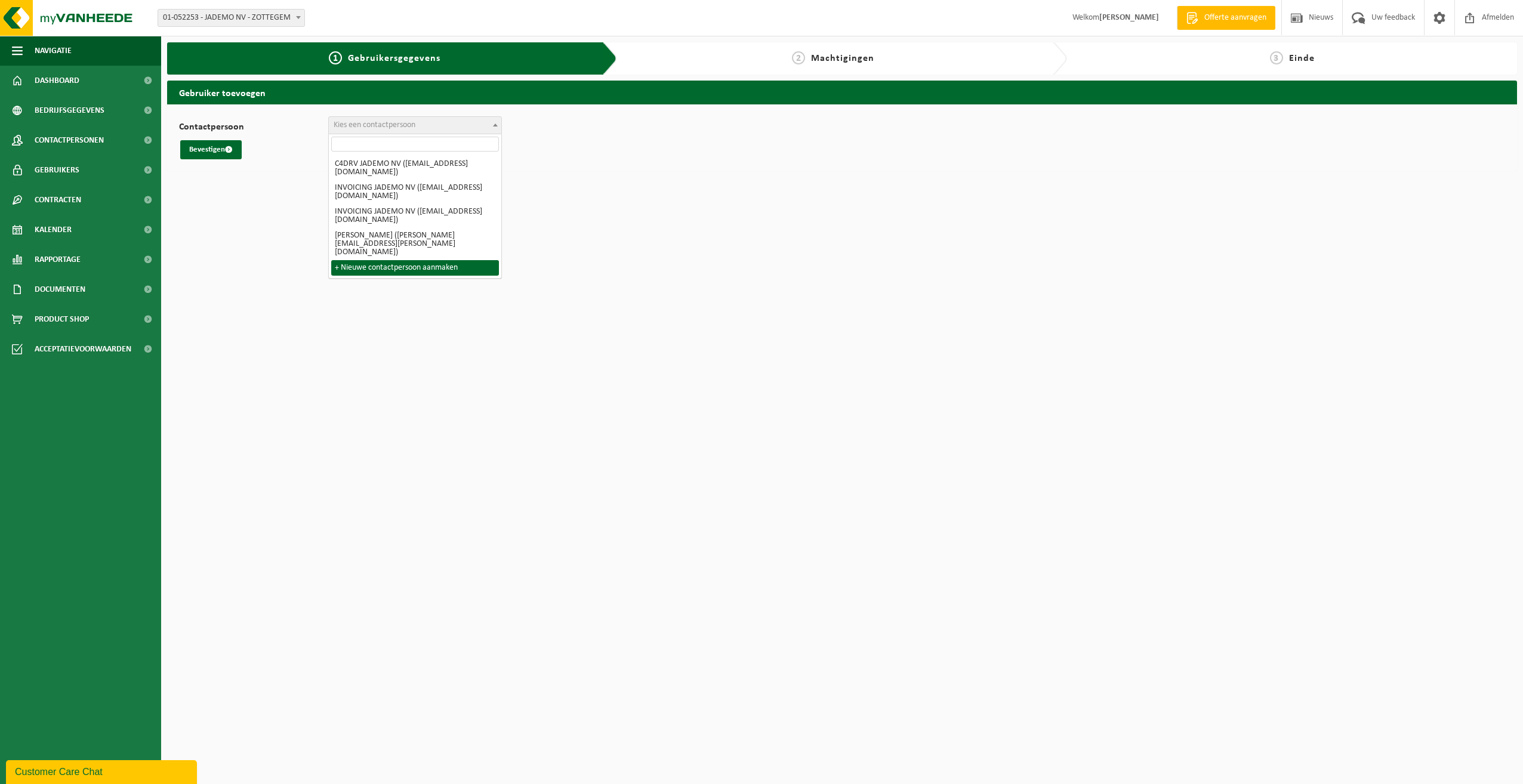
select select "0"
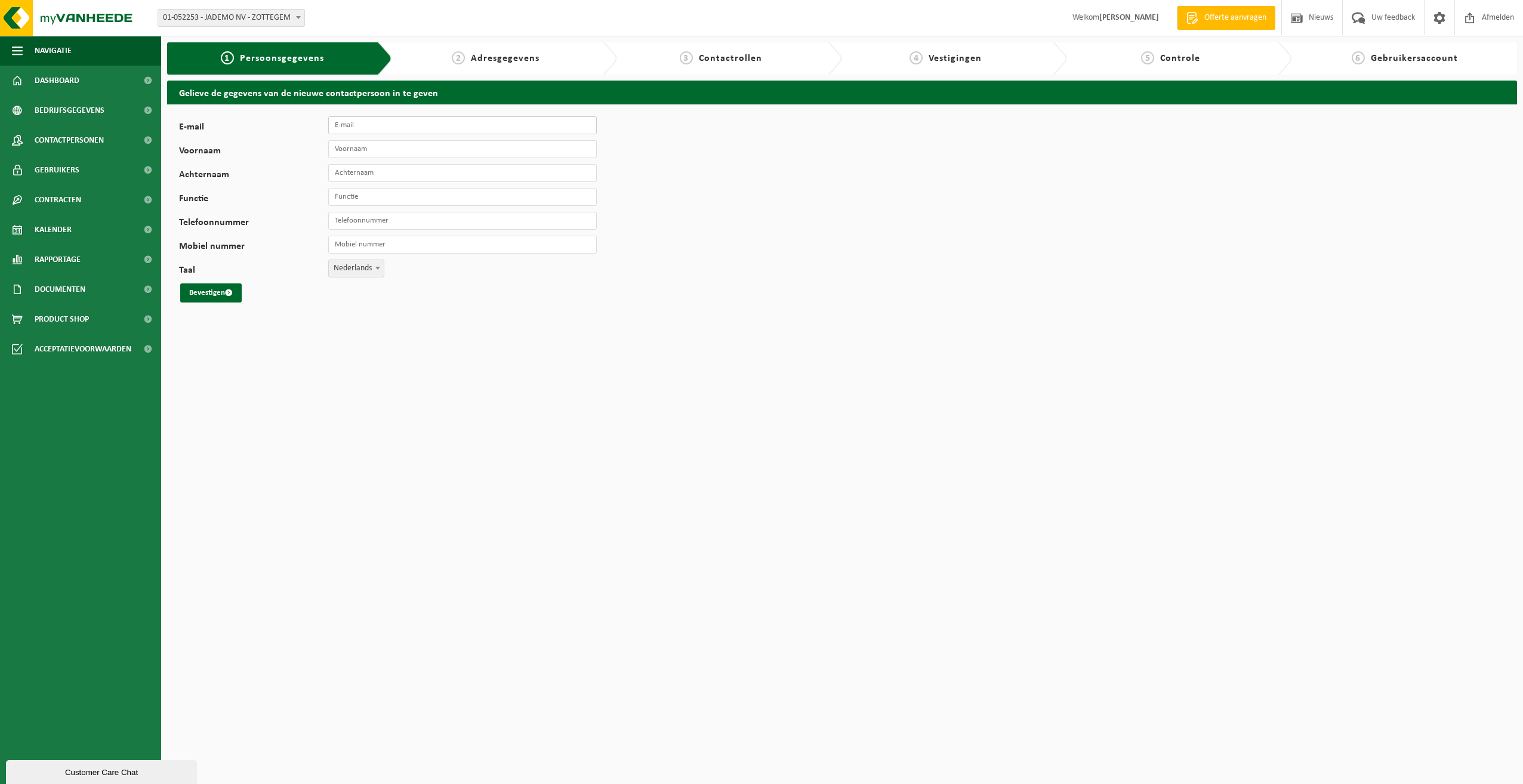
click at [364, 128] on input "E-mail" at bounding box center [463, 125] width 269 height 18
type input "louis.janssens@jademo.be"
click at [351, 152] on input "Voornaam" at bounding box center [463, 149] width 269 height 18
type input "Louis"
click at [371, 167] on input "Achternaam" at bounding box center [463, 173] width 269 height 18
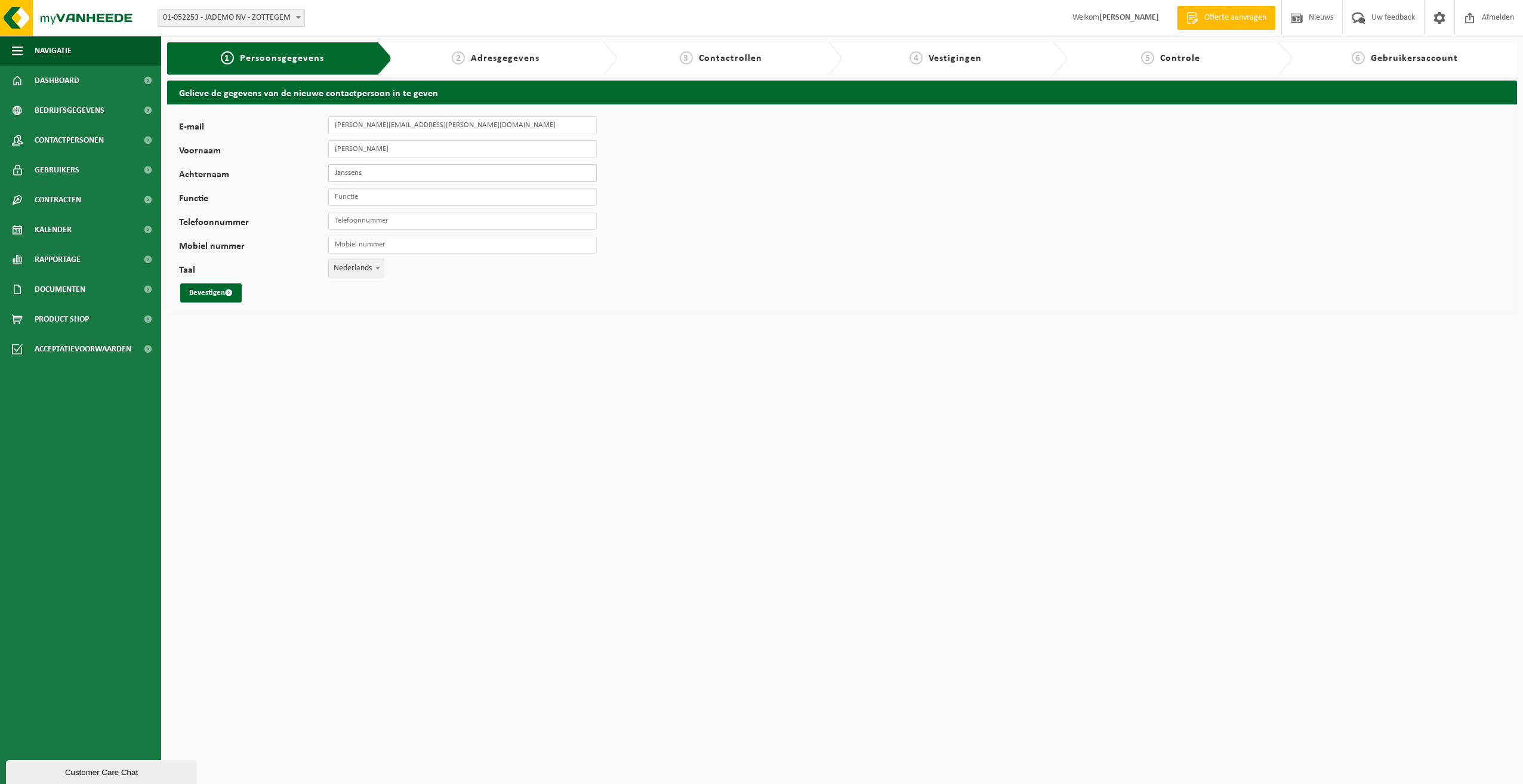
type input "Janssens"
click at [362, 239] on input "Mobiel nummer" at bounding box center [463, 244] width 269 height 18
type input "+0495270457"
click at [212, 293] on button "Bevestigen" at bounding box center [211, 293] width 61 height 19
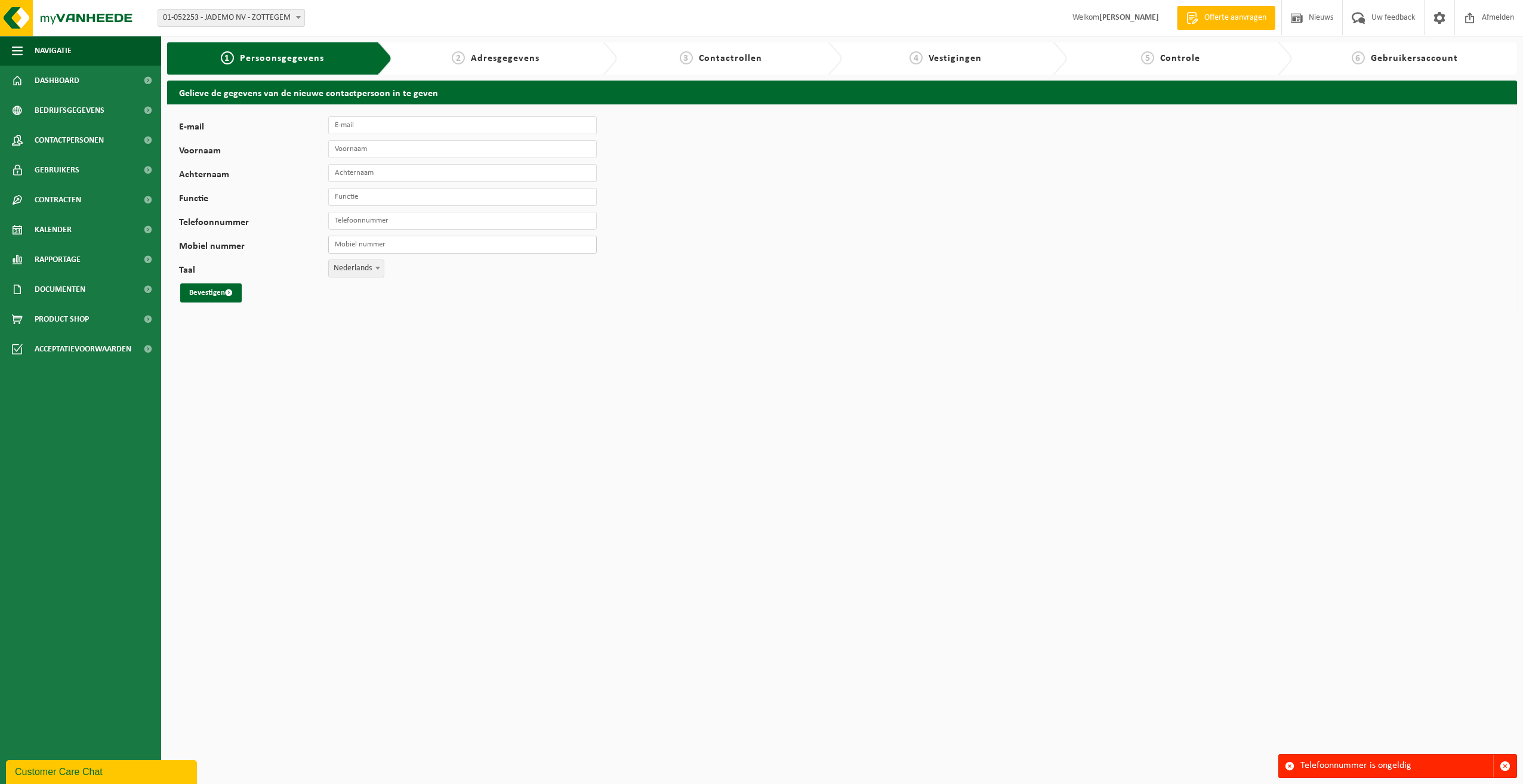
click at [386, 244] on input "Mobiel nummer" at bounding box center [463, 244] width 269 height 18
drag, startPoint x: 425, startPoint y: 246, endPoint x: 350, endPoint y: 247, distance: 75.0
click at [350, 247] on input "[PHONE_NUMBER]" at bounding box center [463, 244] width 269 height 18
type input "[PHONE_NUMBER]"
click at [209, 288] on button "Bevestigen" at bounding box center [211, 293] width 61 height 19
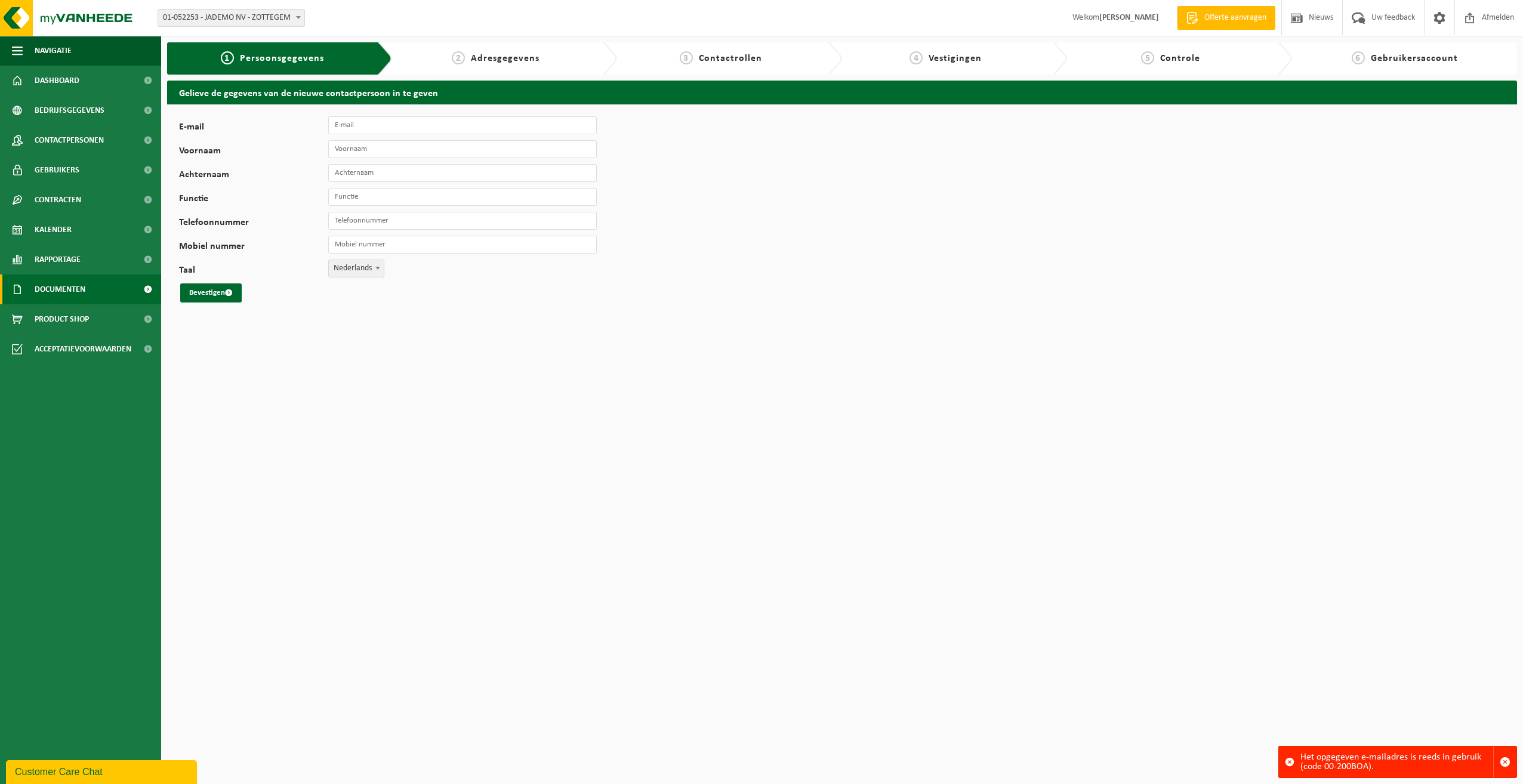
click at [64, 287] on span "Documenten" at bounding box center [60, 289] width 51 height 30
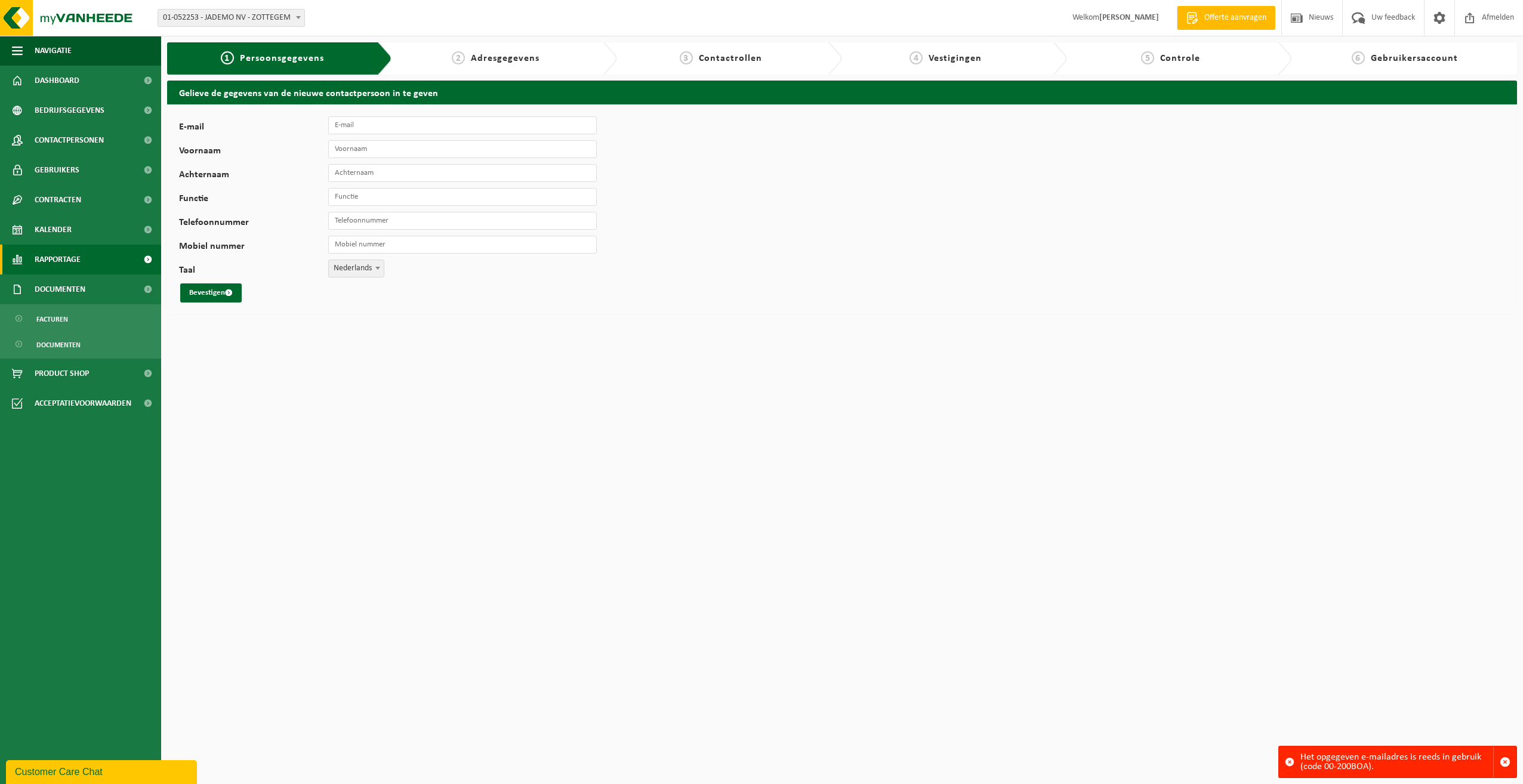
click at [60, 265] on span "Rapportage" at bounding box center [57, 259] width 46 height 30
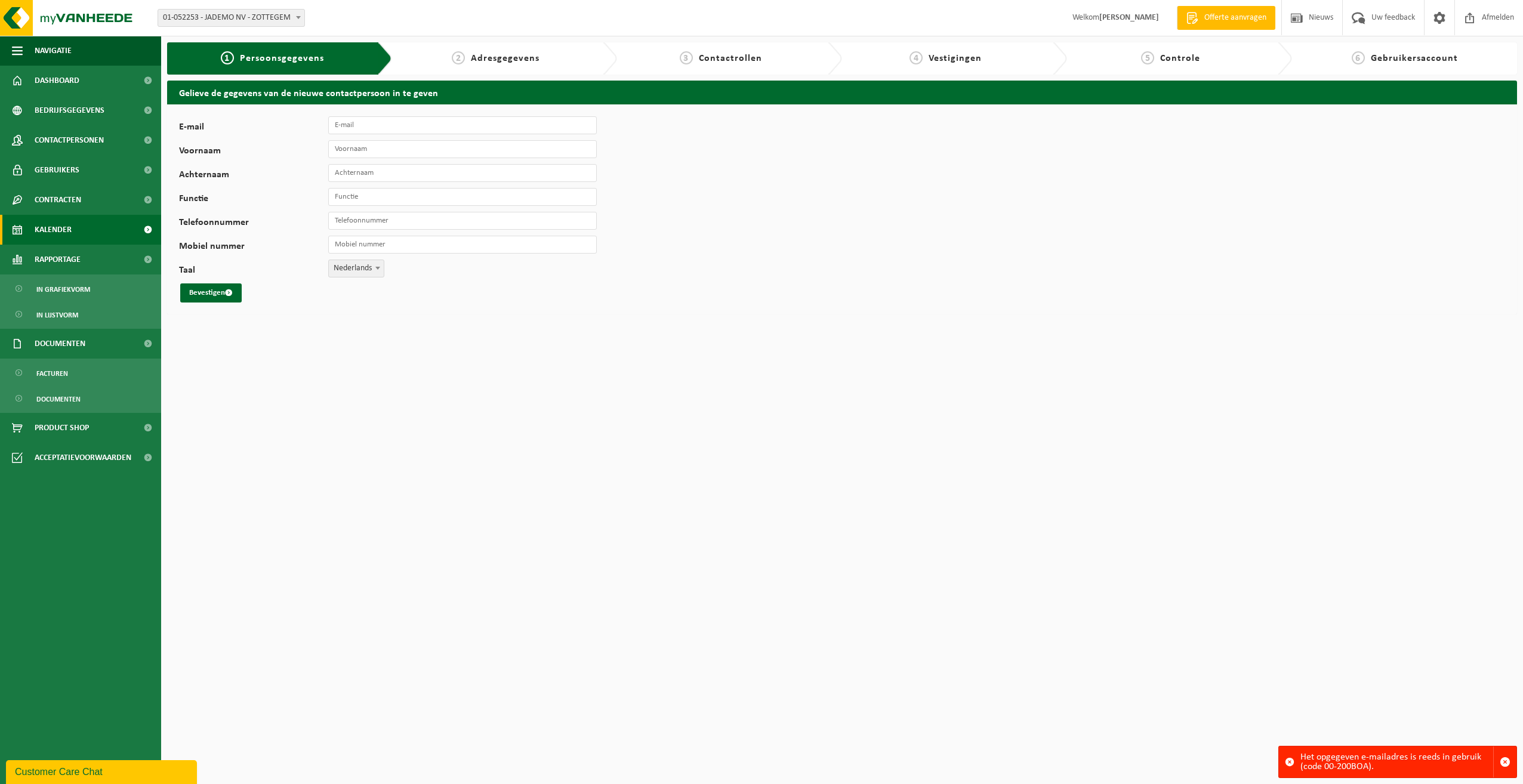
click at [62, 225] on span "Kalender" at bounding box center [53, 229] width 37 height 30
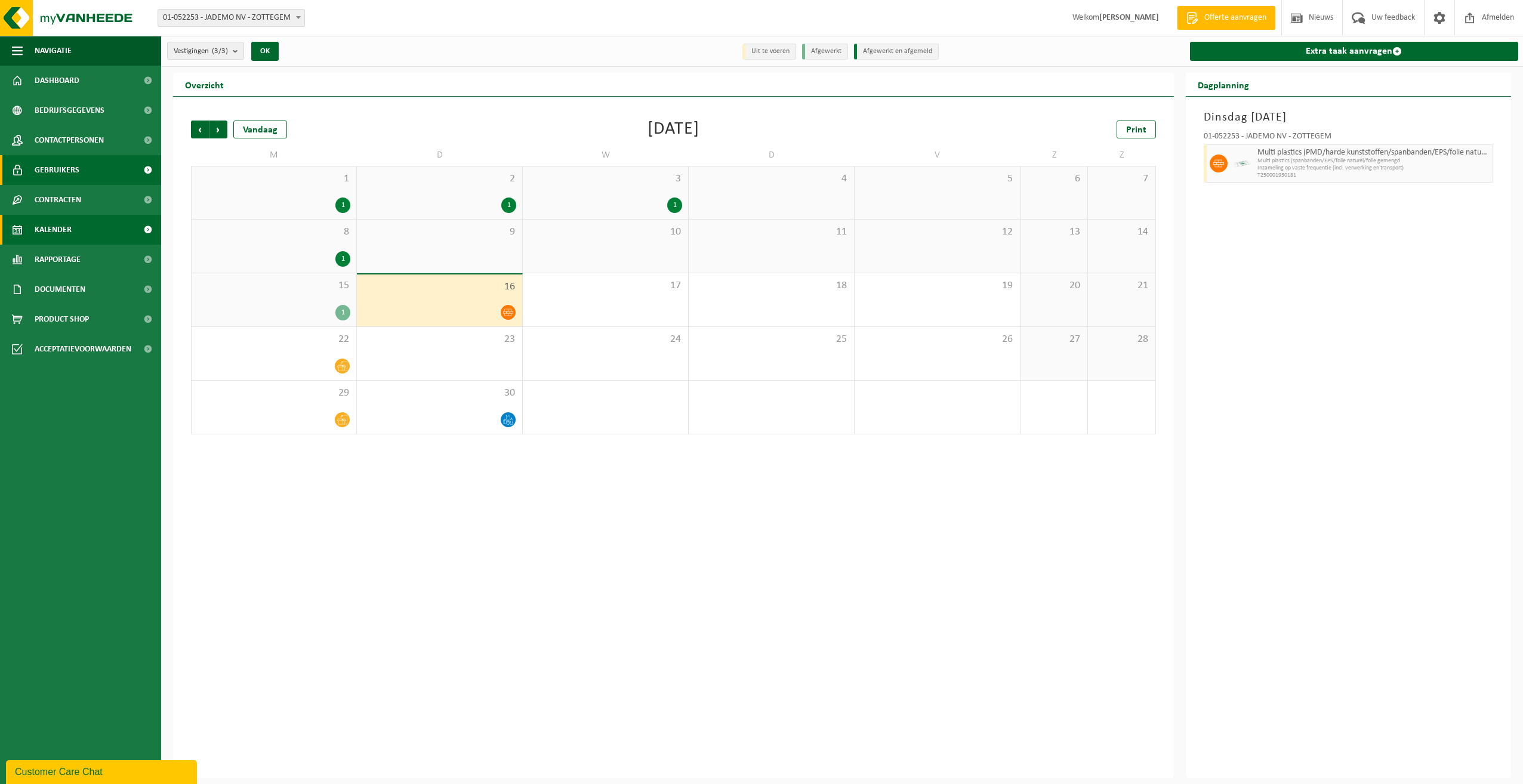
click at [59, 172] on span "Gebruikers" at bounding box center [57, 170] width 45 height 30
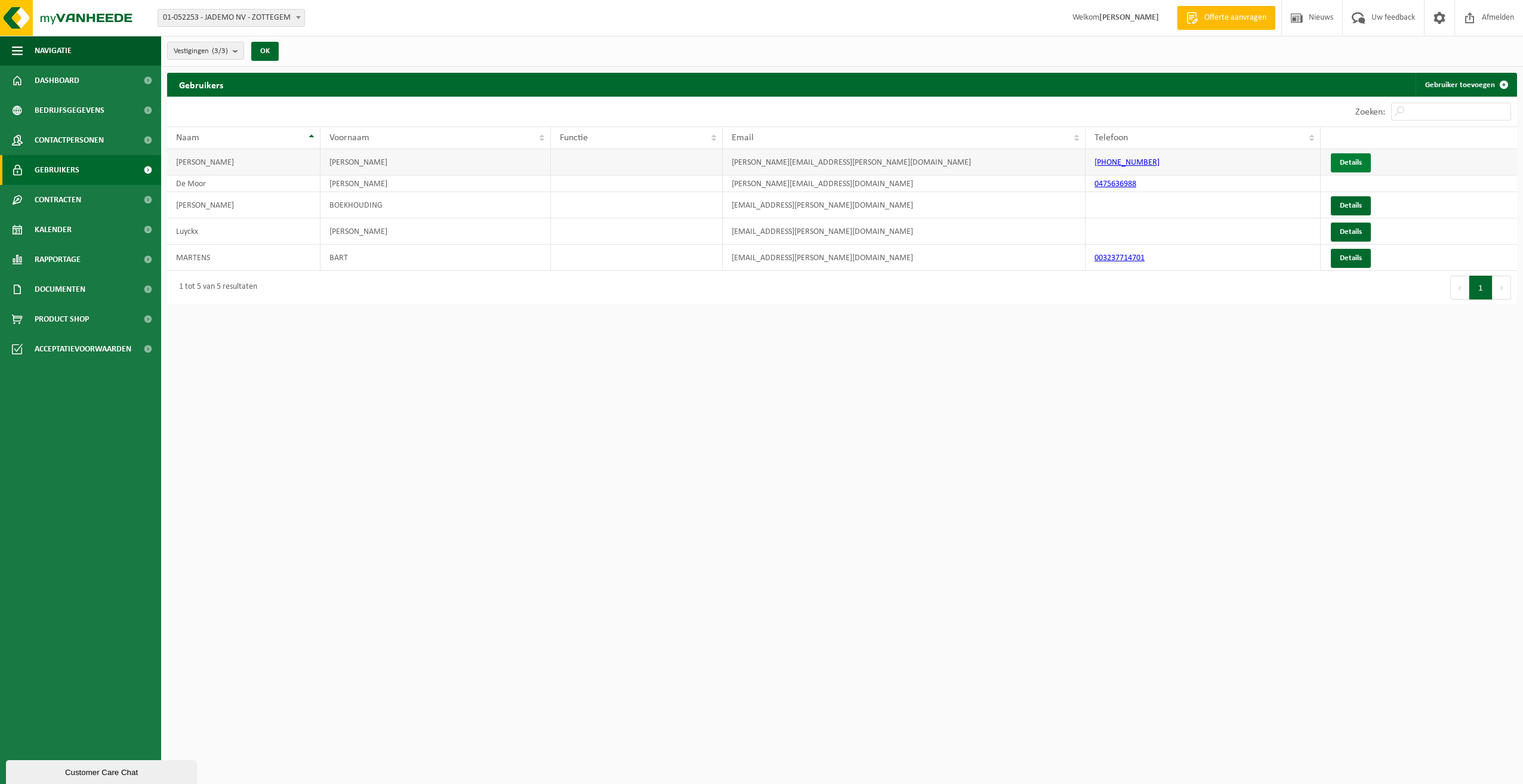
click at [1351, 163] on link "Details" at bounding box center [1351, 163] width 40 height 19
